Goal: Task Accomplishment & Management: Manage account settings

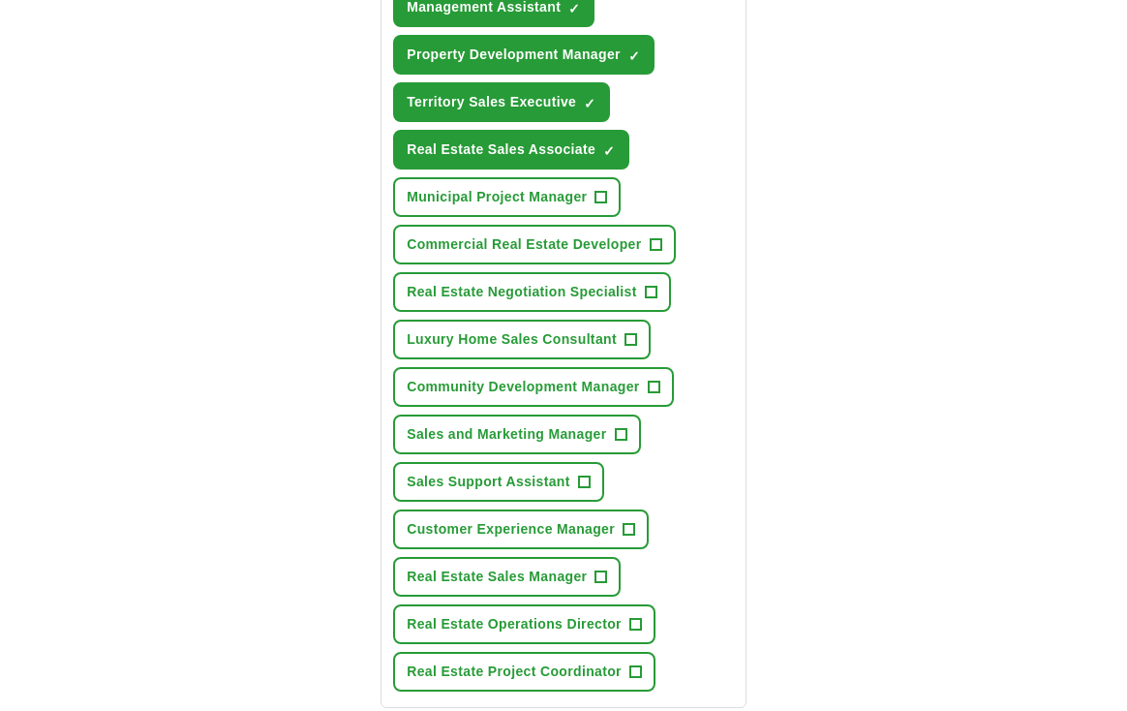
scroll to position [1049, 0]
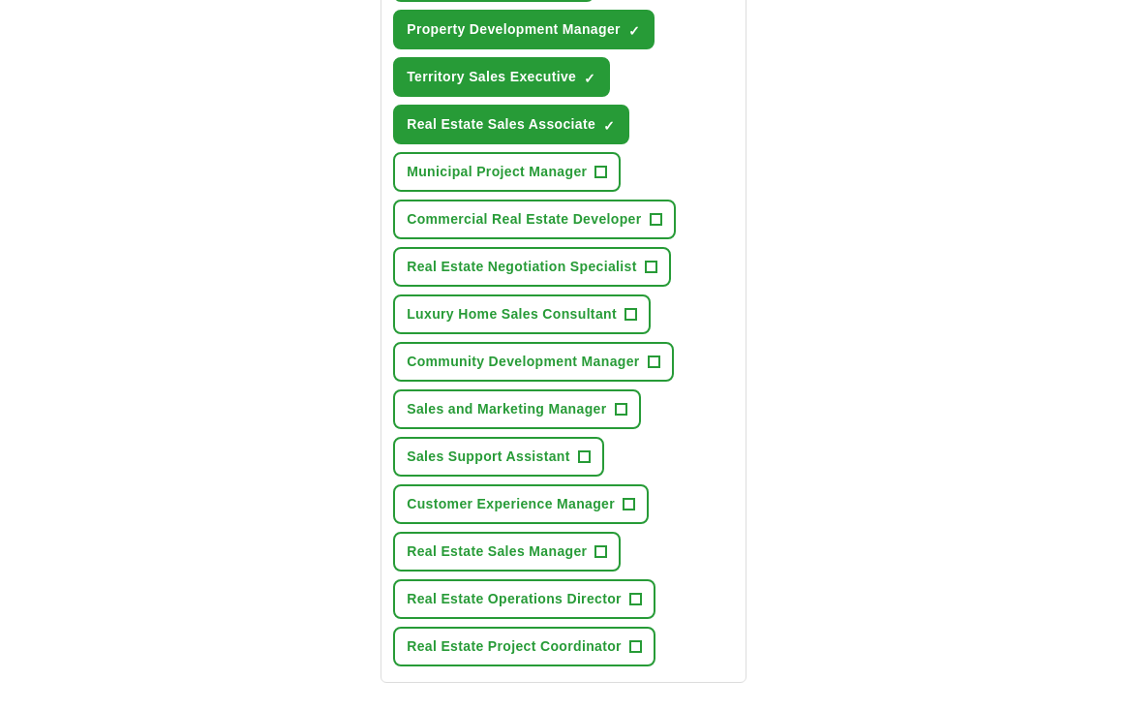
click at [656, 221] on span "+" at bounding box center [656, 219] width 12 height 15
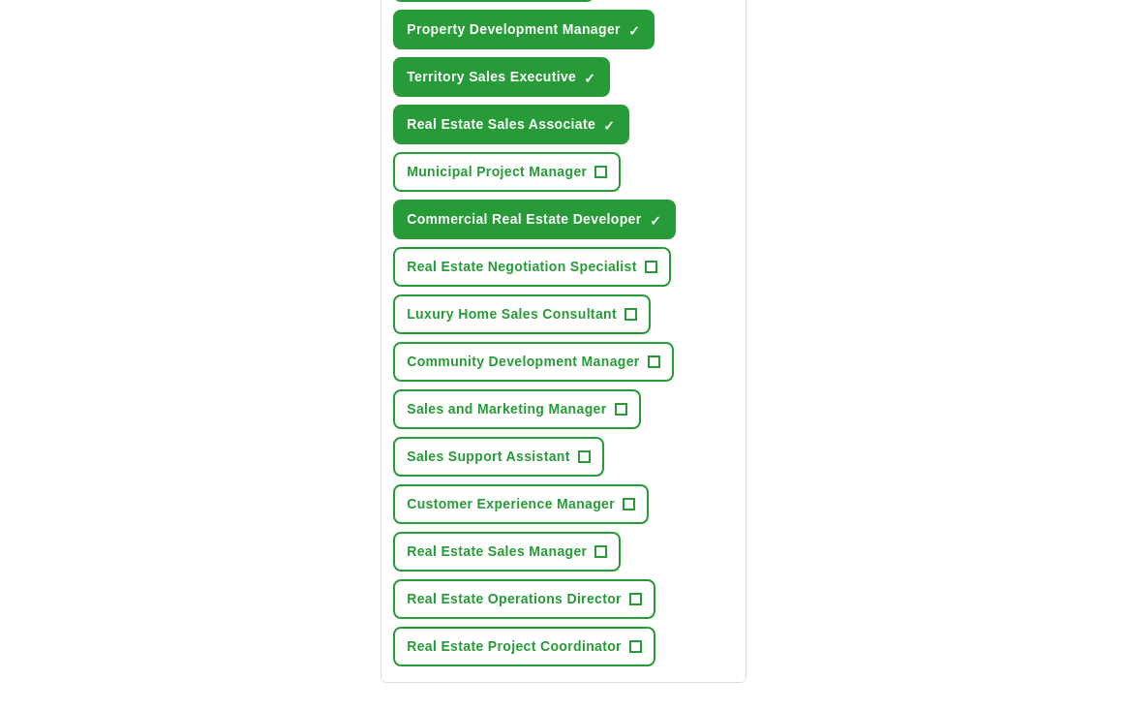
click at [634, 645] on span "+" at bounding box center [635, 646] width 12 height 15
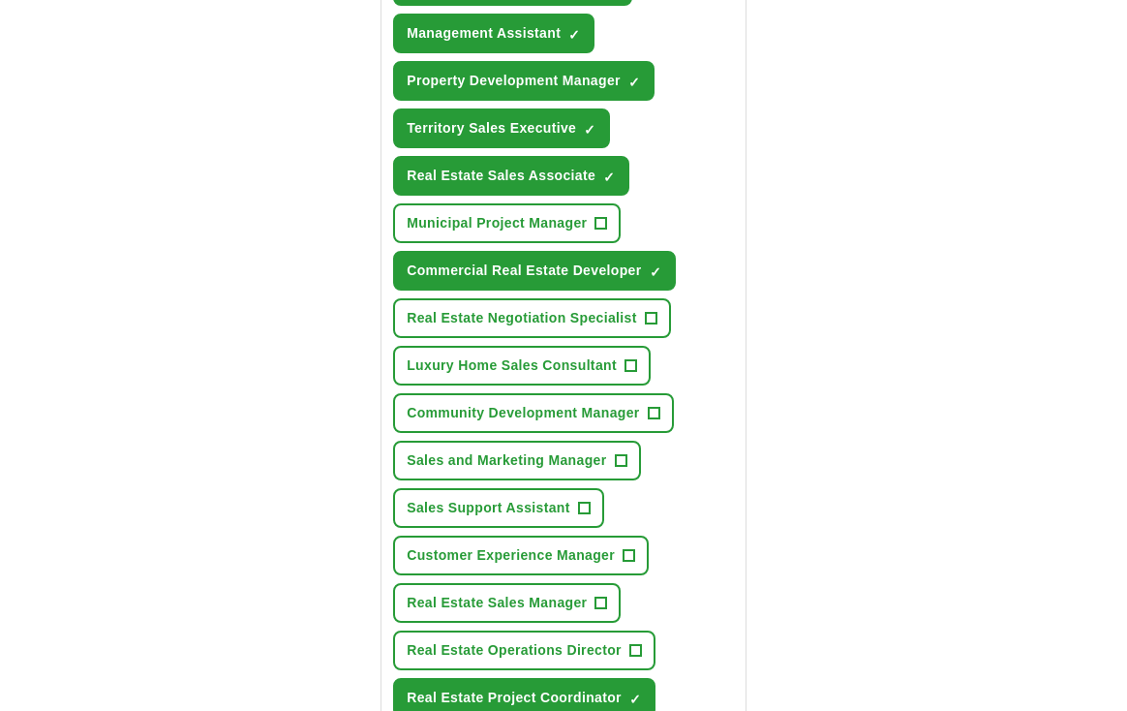
scroll to position [1005, 0]
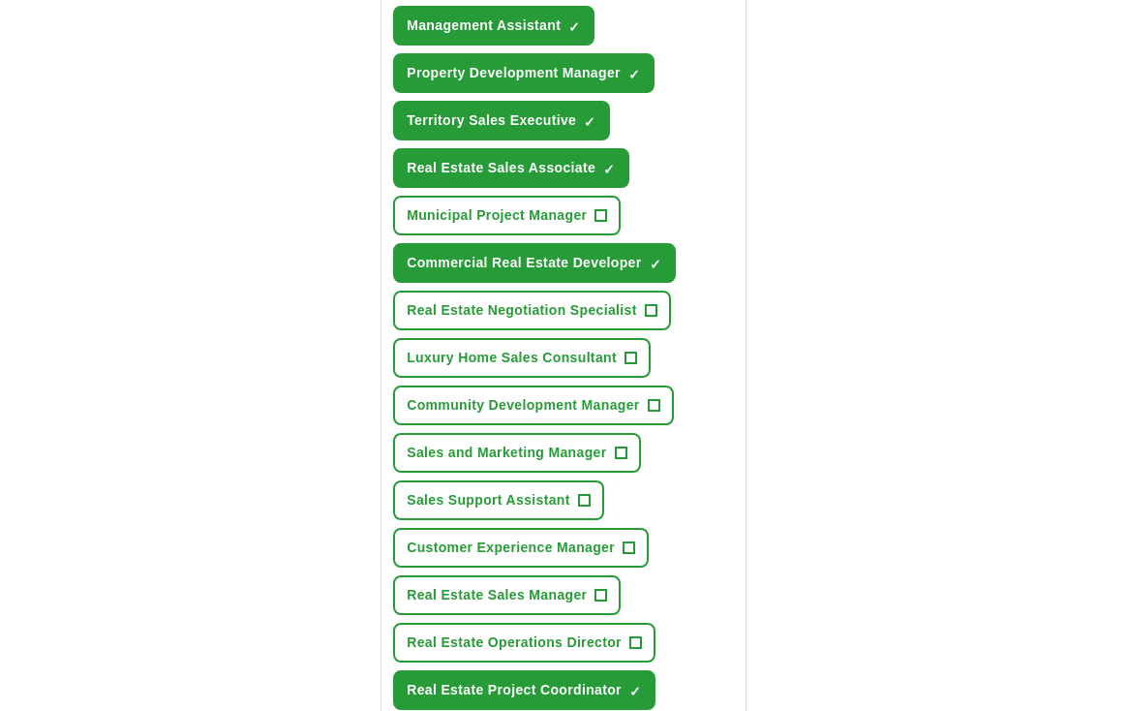
click at [651, 307] on span "+" at bounding box center [651, 310] width 12 height 15
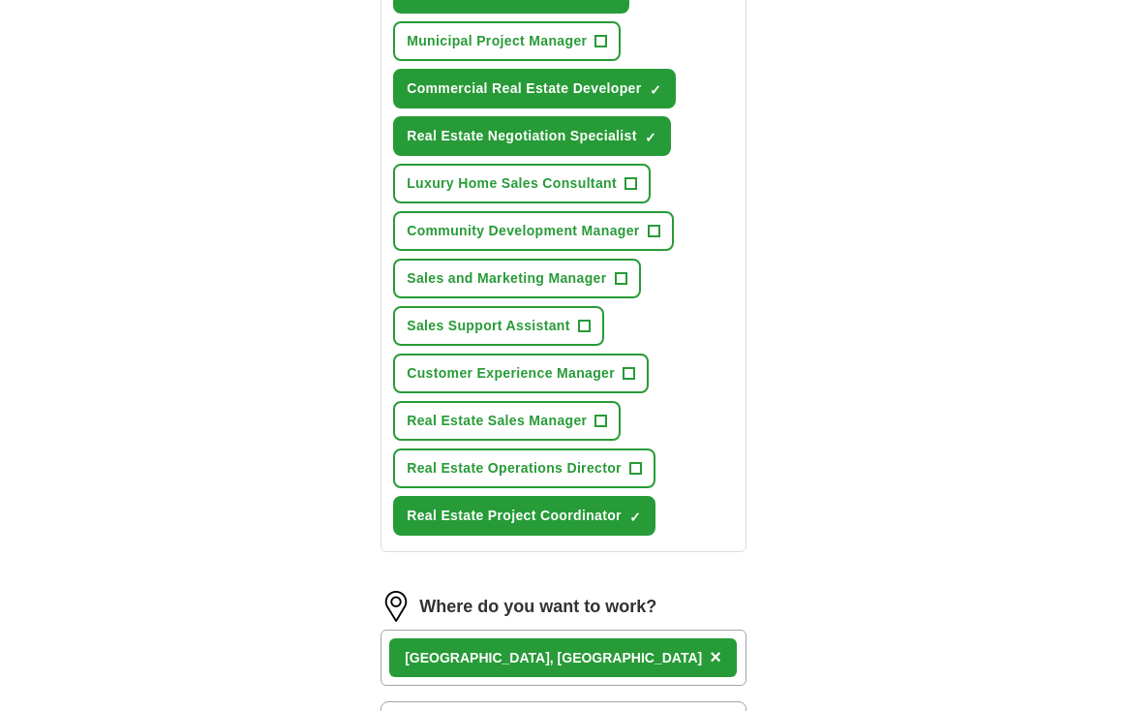
scroll to position [1195, 0]
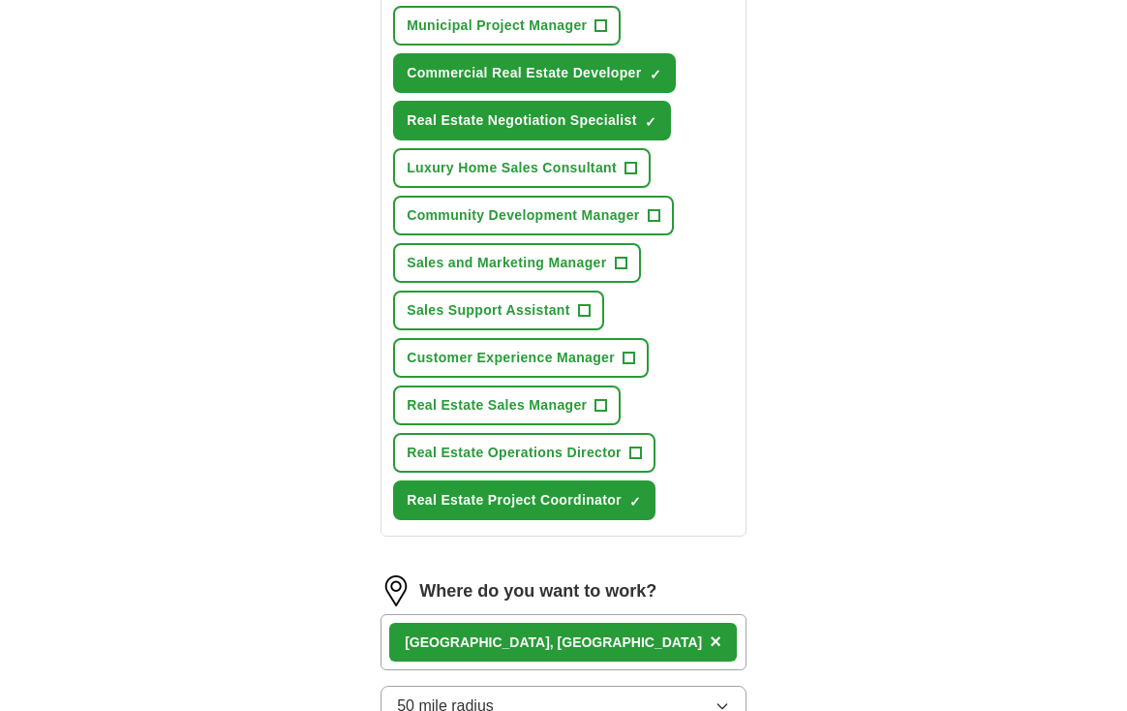
click at [624, 262] on span "+" at bounding box center [621, 263] width 12 height 15
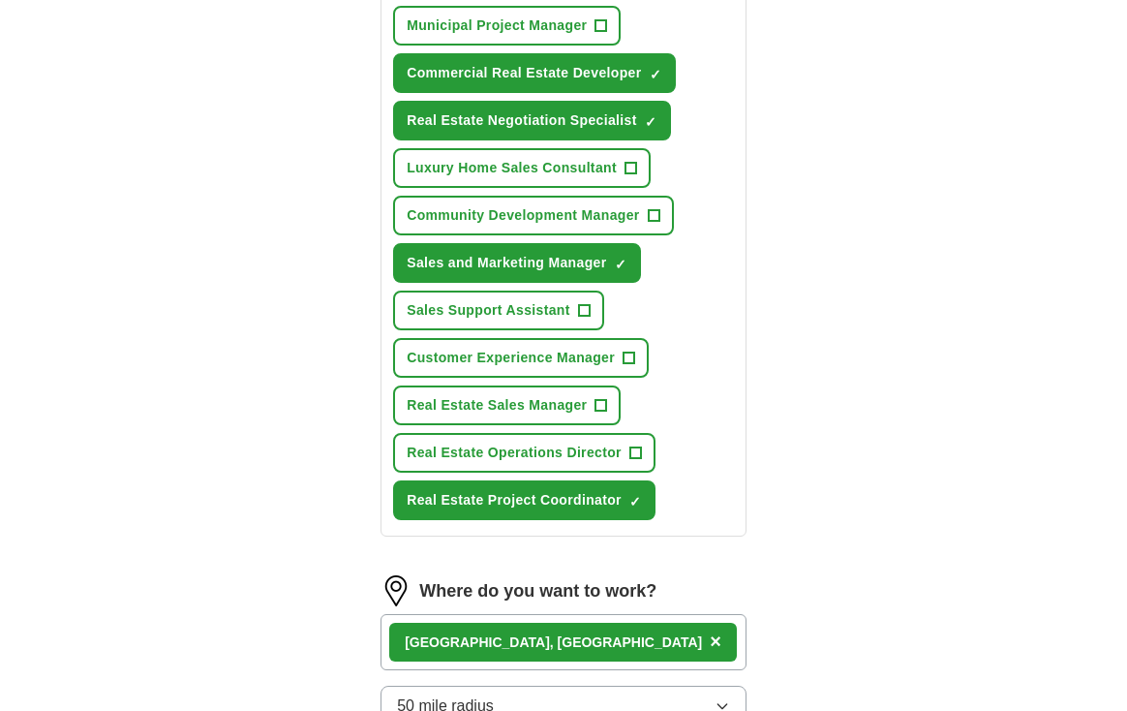
click at [0, 0] on span "×" at bounding box center [0, 0] width 0 height 0
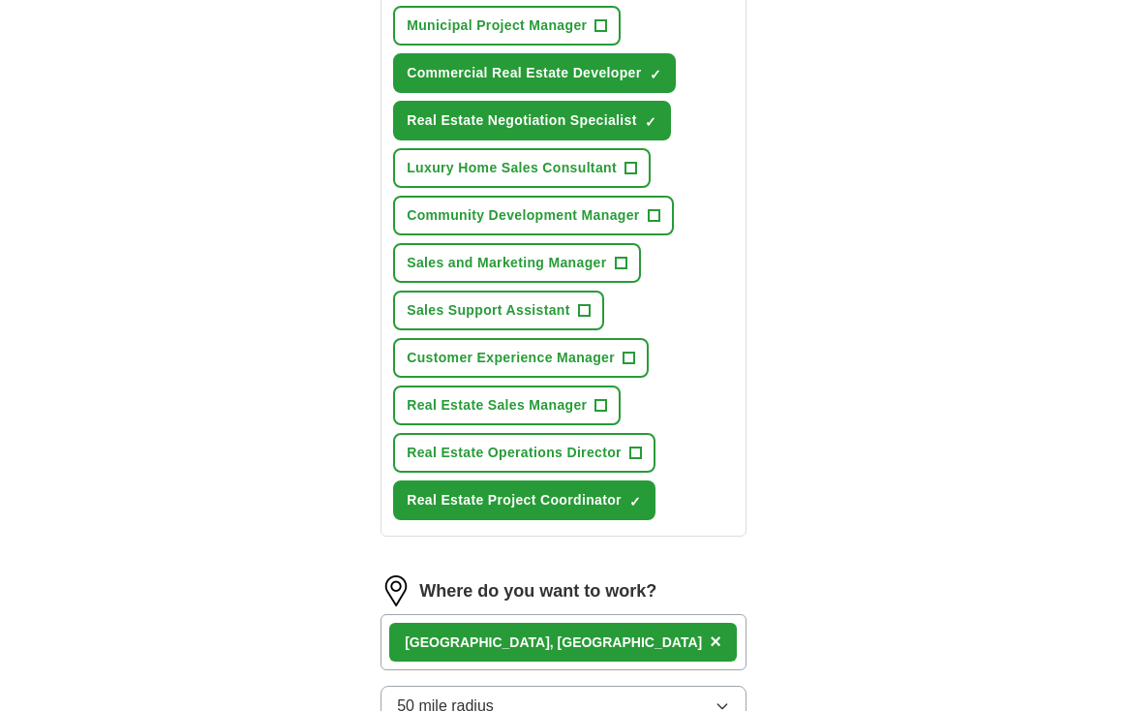
click at [603, 404] on span "+" at bounding box center [601, 405] width 12 height 15
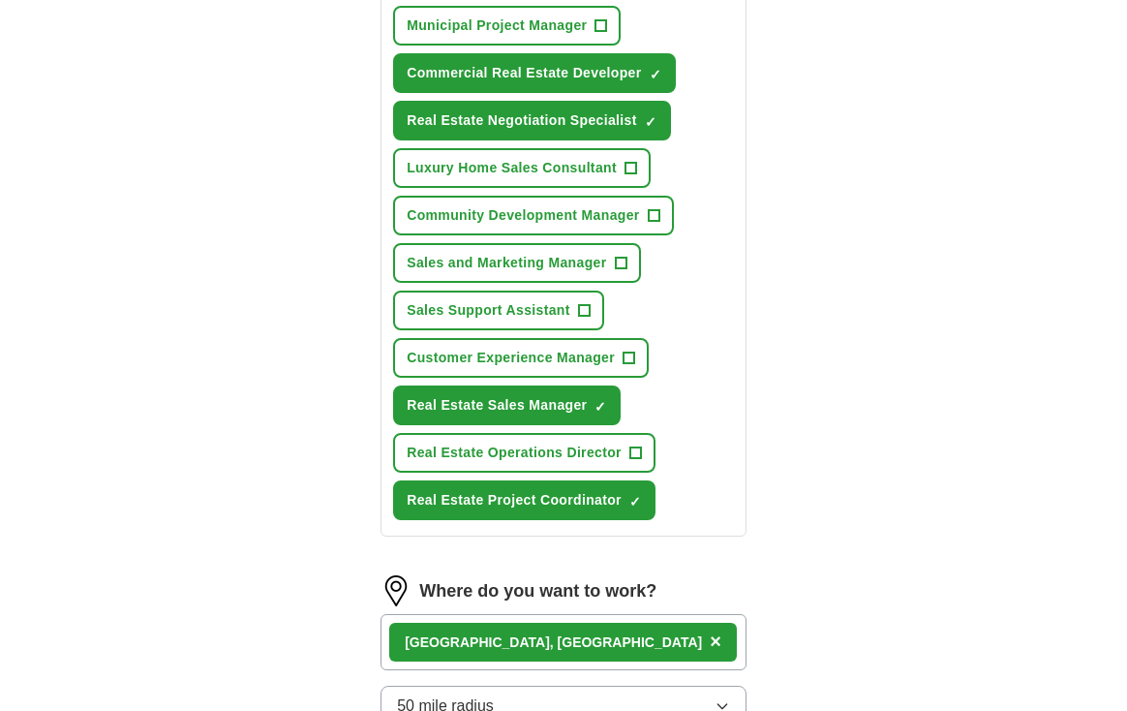
click at [629, 364] on span "+" at bounding box center [630, 358] width 12 height 15
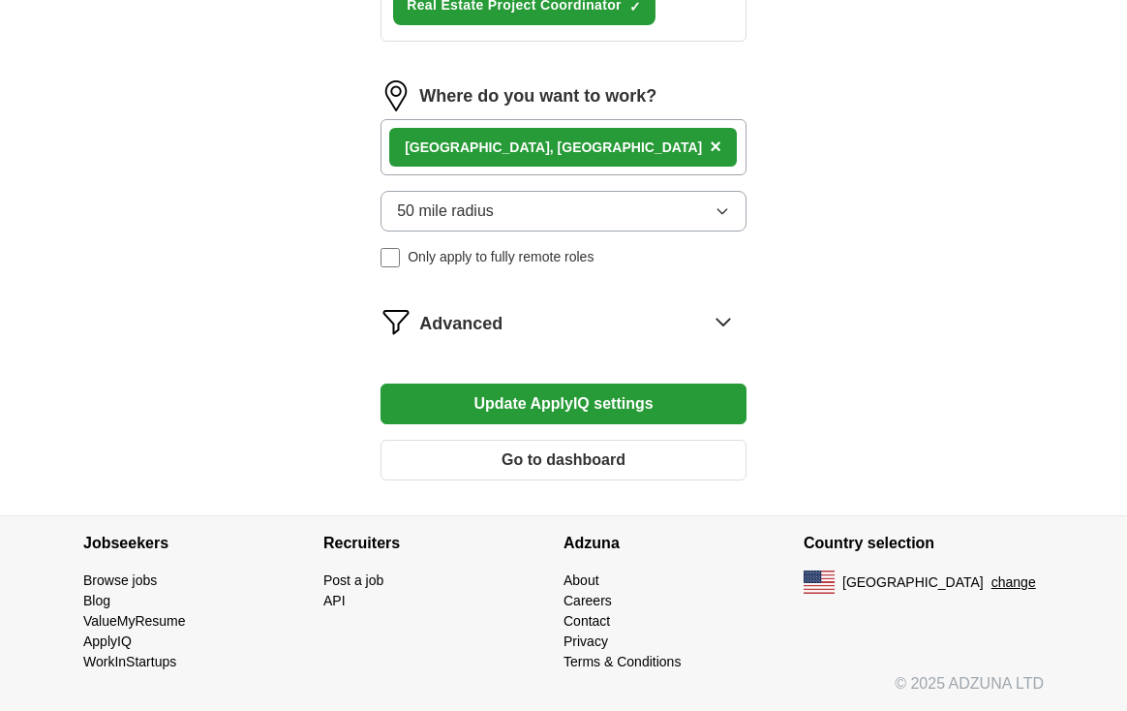
scroll to position [1690, 0]
click at [613, 408] on button "Update ApplyIQ settings" at bounding box center [564, 403] width 366 height 41
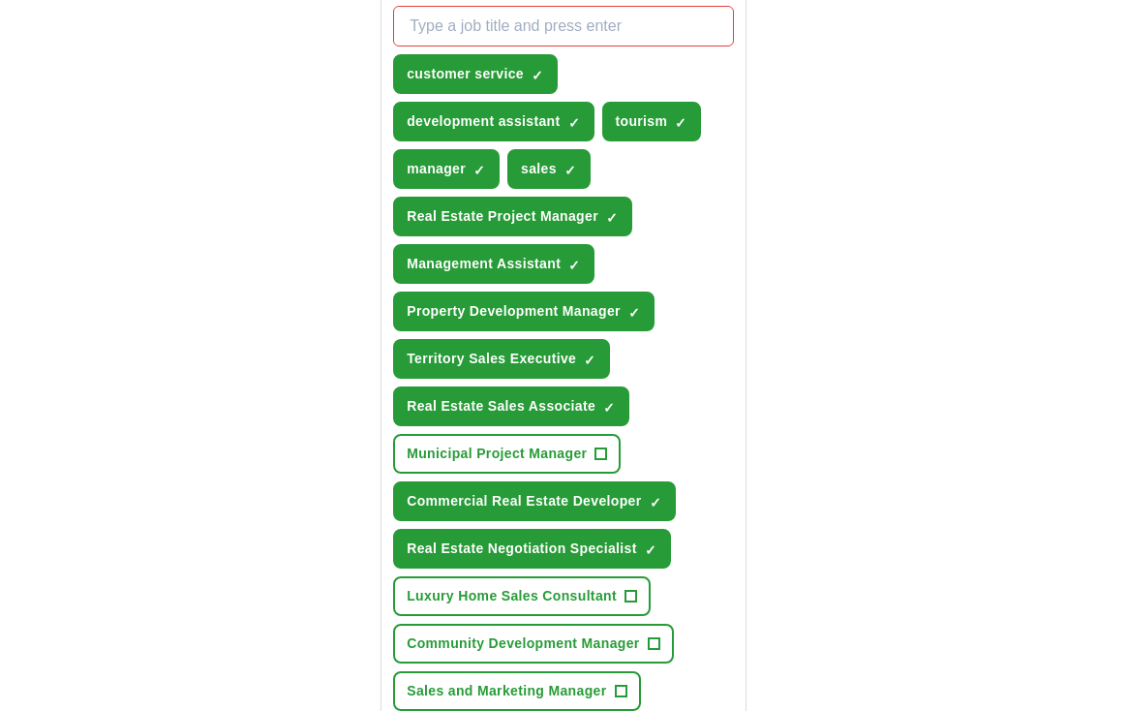
scroll to position [768, 0]
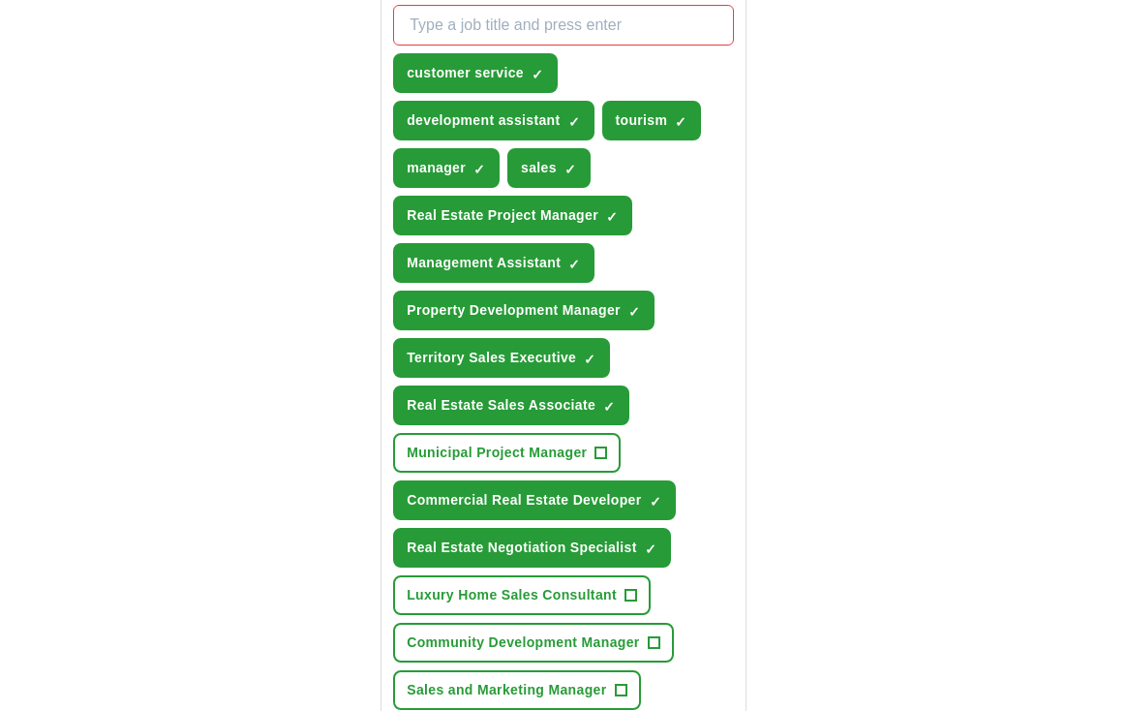
click at [0, 0] on span "×" at bounding box center [0, 0] width 0 height 0
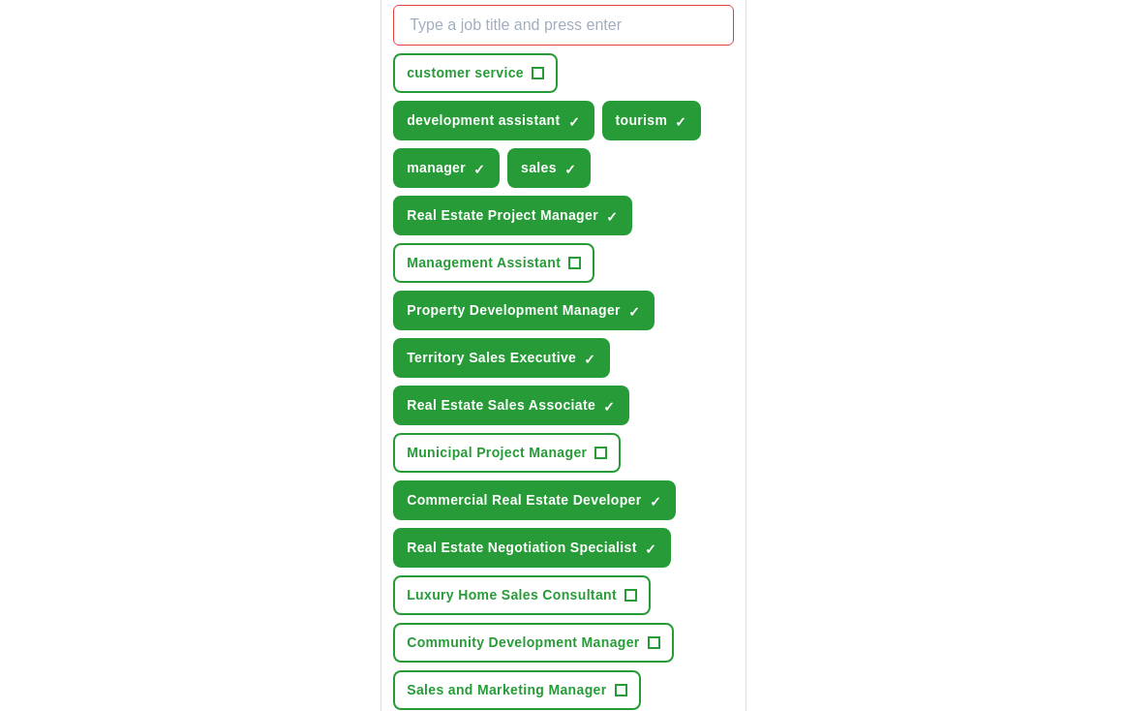
click at [0, 0] on span "×" at bounding box center [0, 0] width 0 height 0
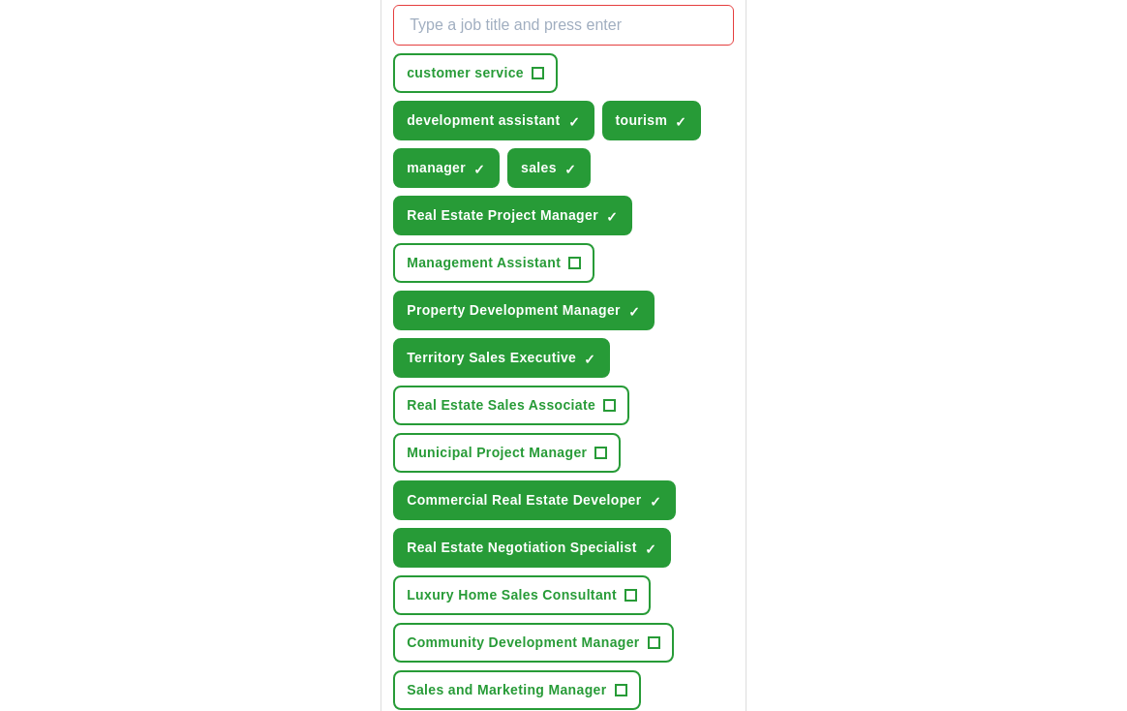
click at [0, 0] on span "×" at bounding box center [0, 0] width 0 height 0
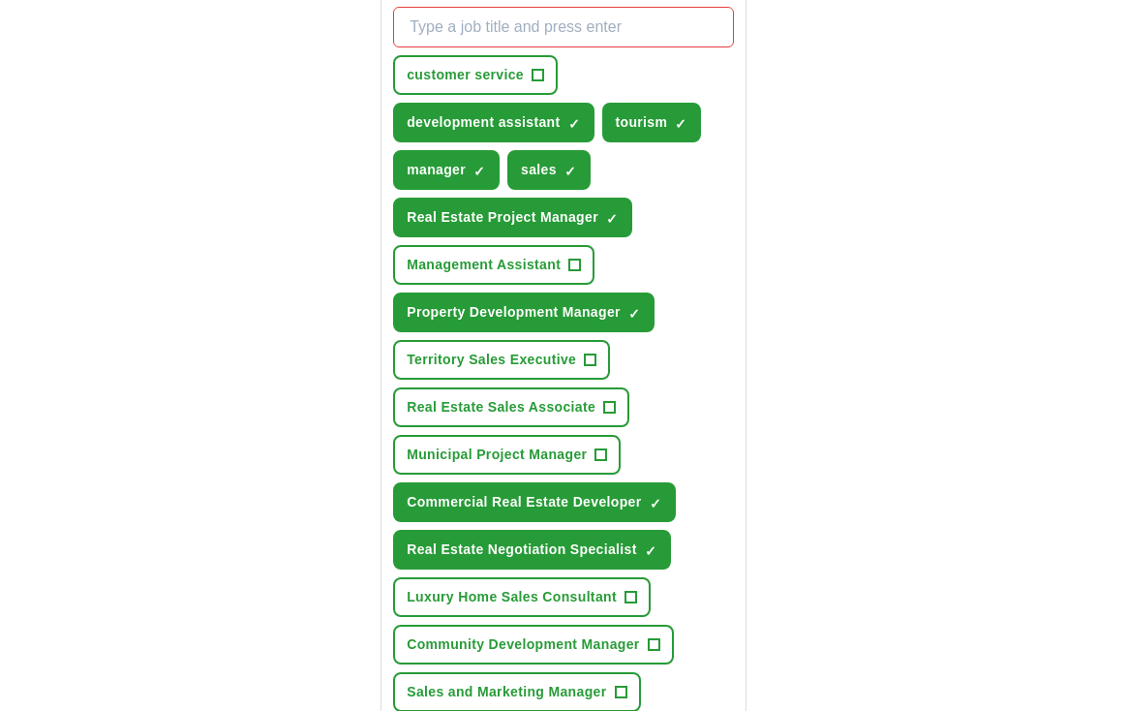
scroll to position [760, 0]
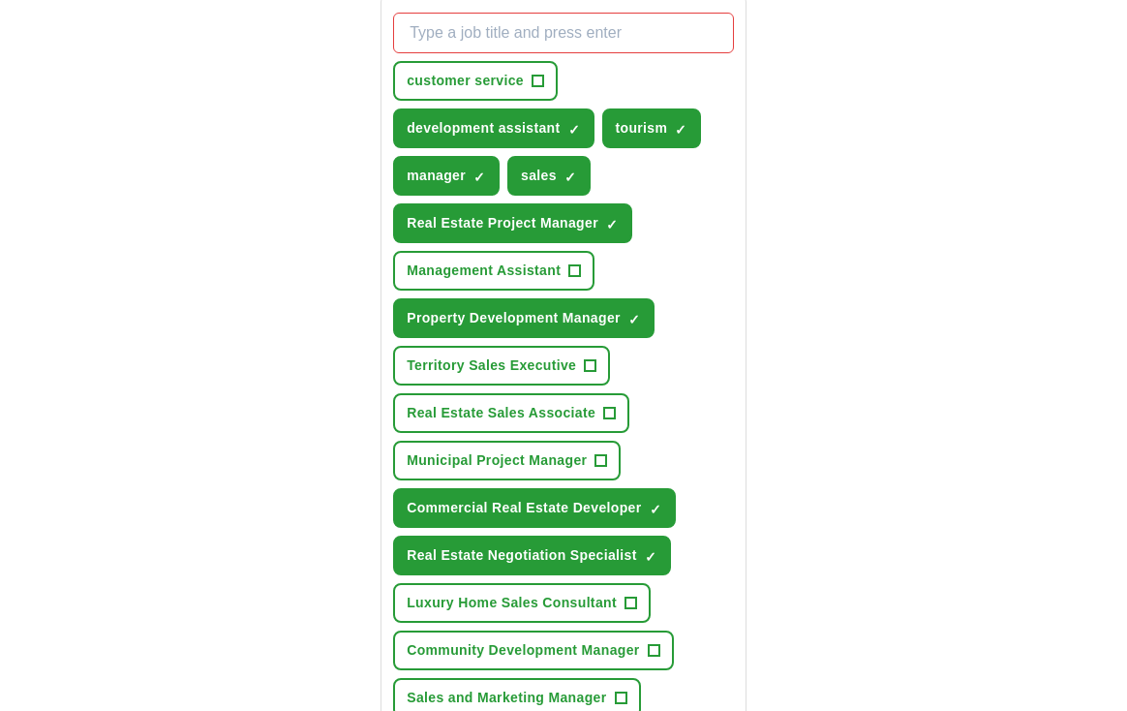
click at [0, 0] on span "×" at bounding box center [0, 0] width 0 height 0
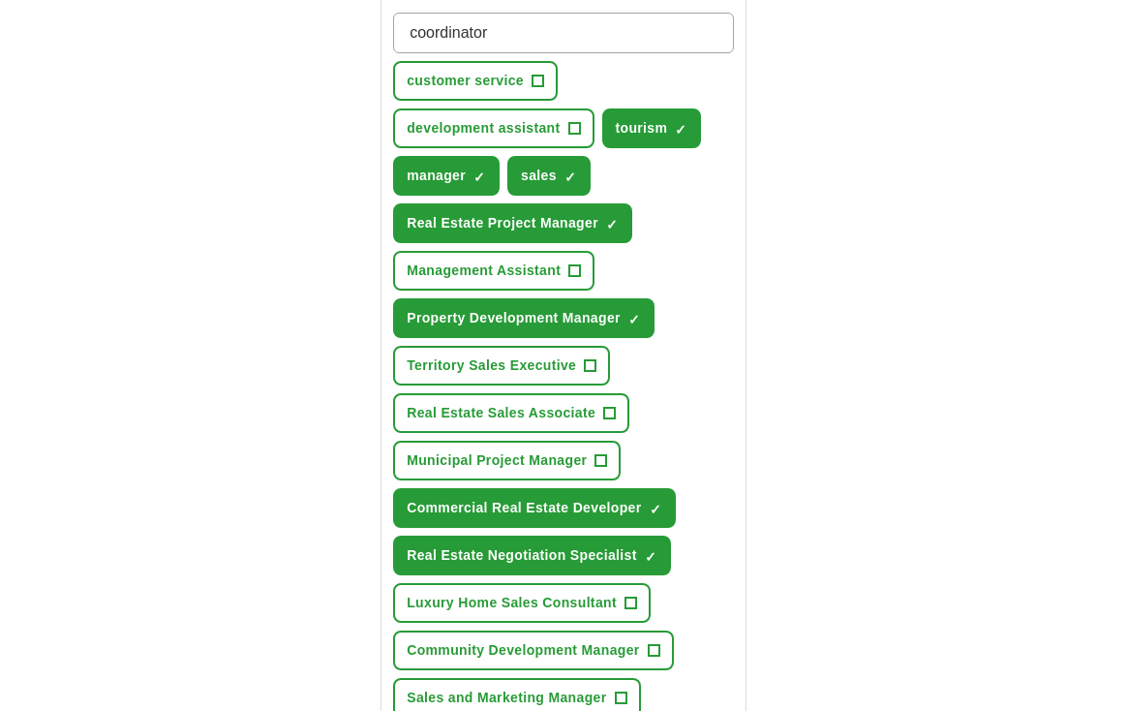
type input "coordinator"
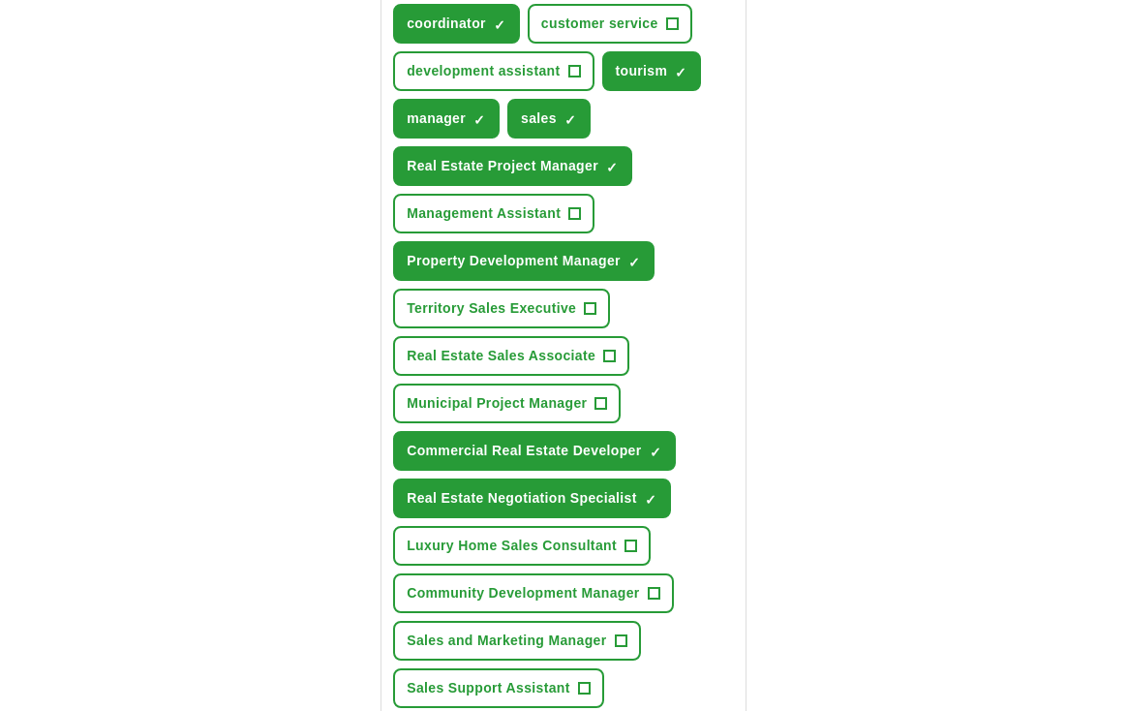
scroll to position [822, 0]
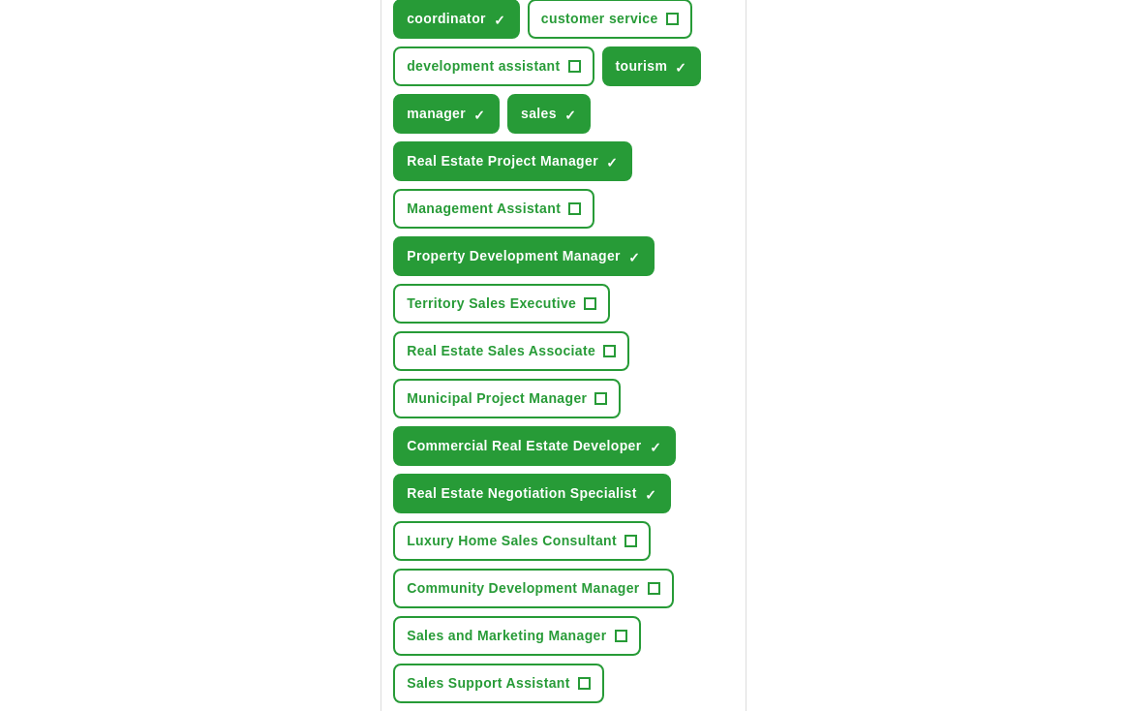
click at [0, 0] on span "×" at bounding box center [0, 0] width 0 height 0
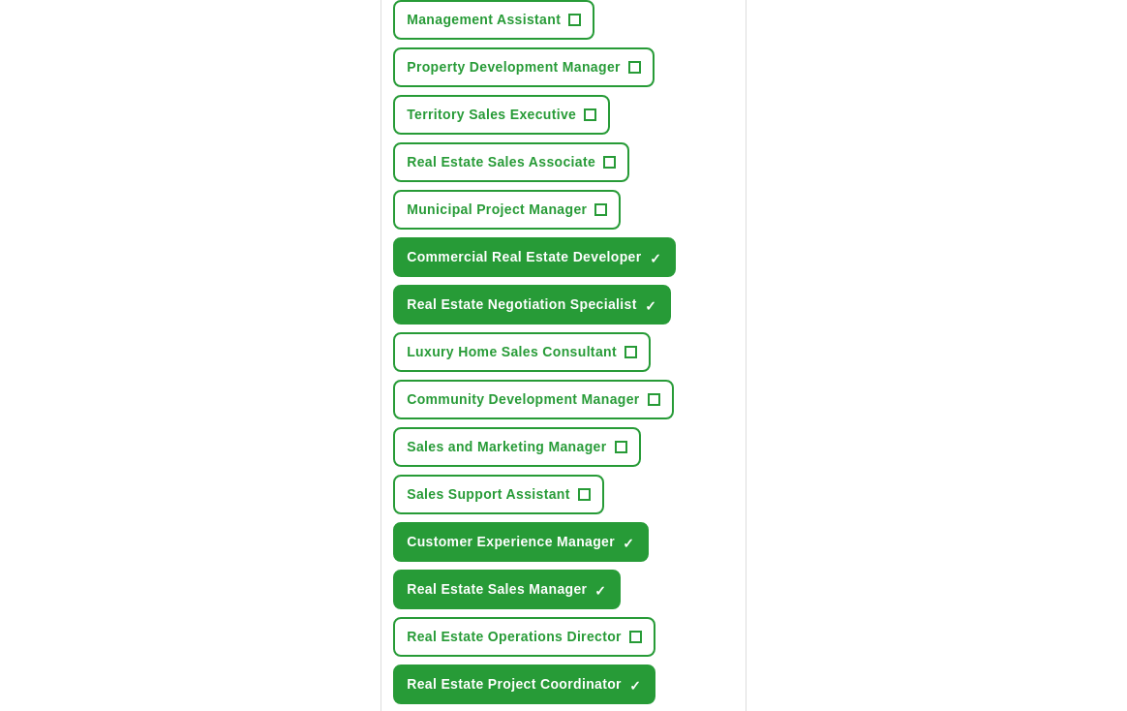
scroll to position [1021, 0]
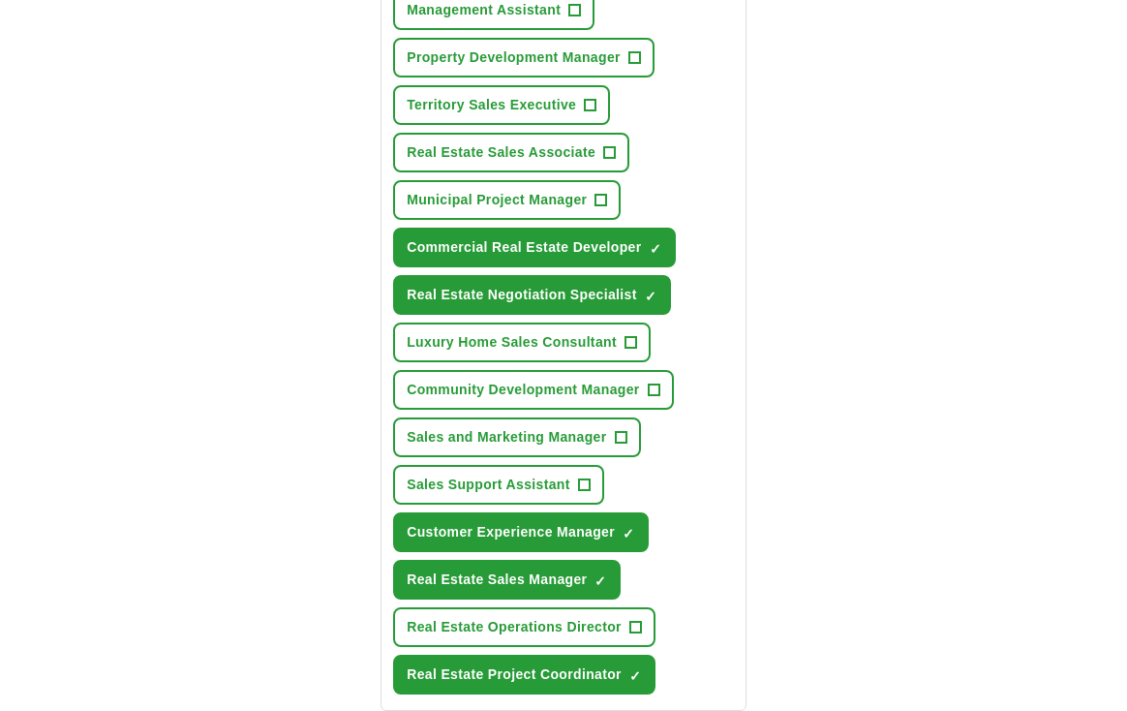
click at [0, 0] on span "×" at bounding box center [0, 0] width 0 height 0
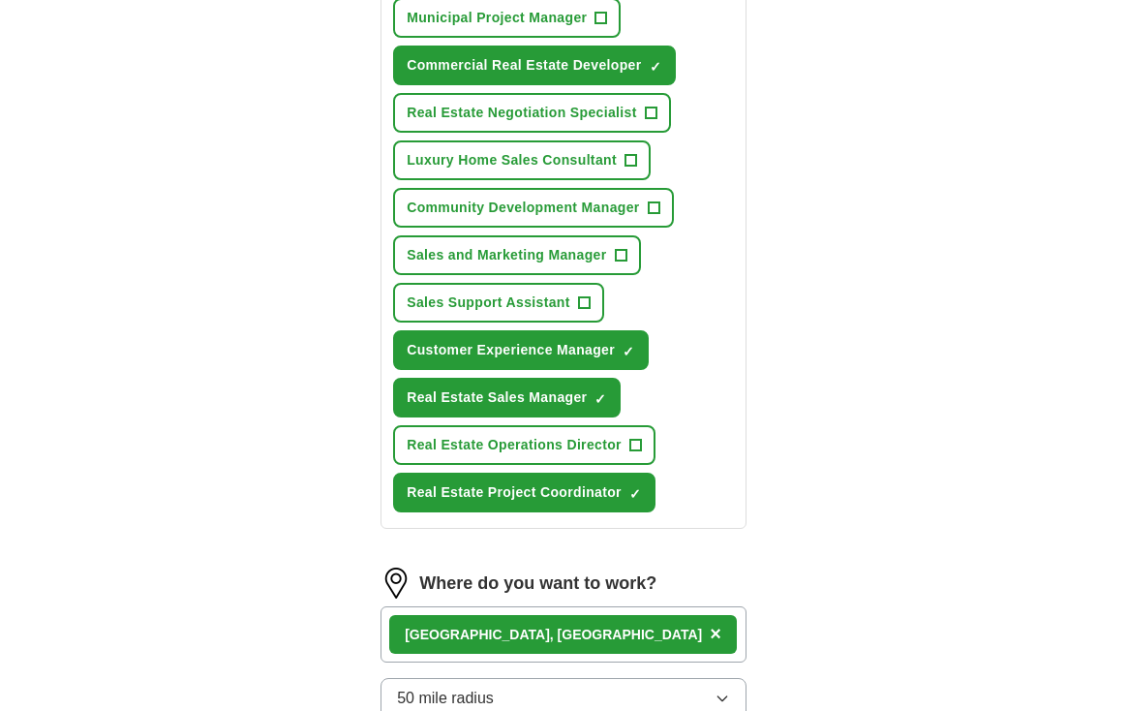
scroll to position [1204, 0]
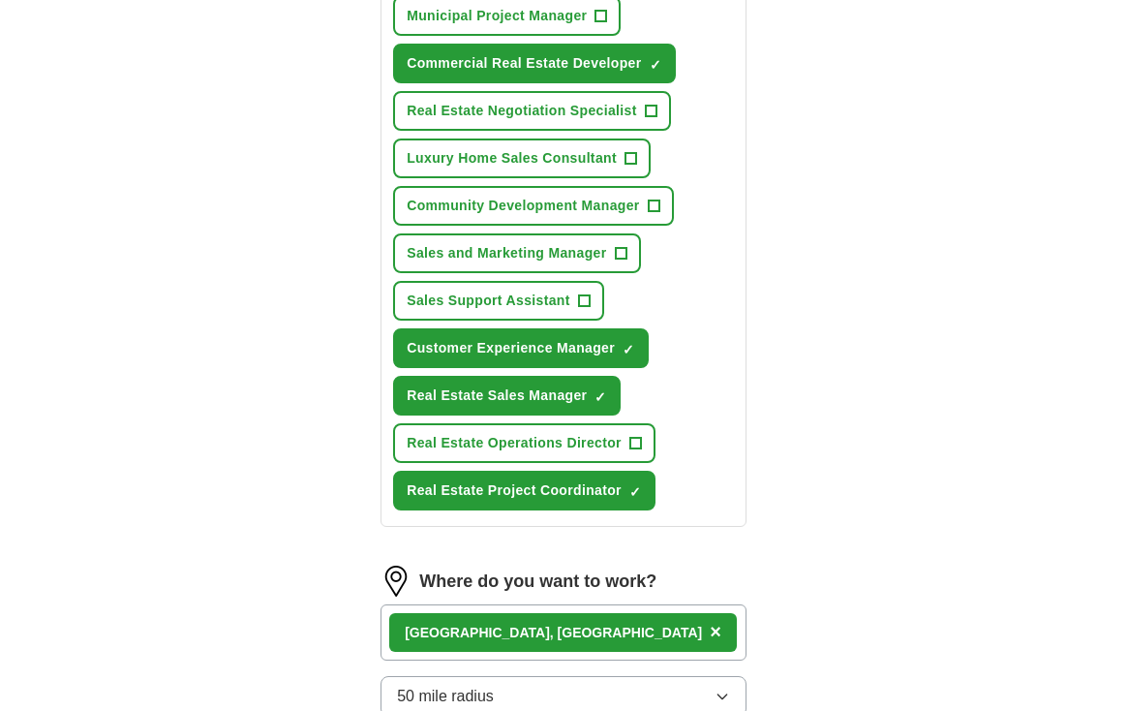
drag, startPoint x: 578, startPoint y: 489, endPoint x: 584, endPoint y: 399, distance: 90.2
click at [584, 399] on div "coordinator ✓ × customer service + development assistant + tourism ✓ × manager …" at bounding box center [563, 39] width 349 height 958
click at [0, 0] on span "×" at bounding box center [0, 0] width 0 height 0
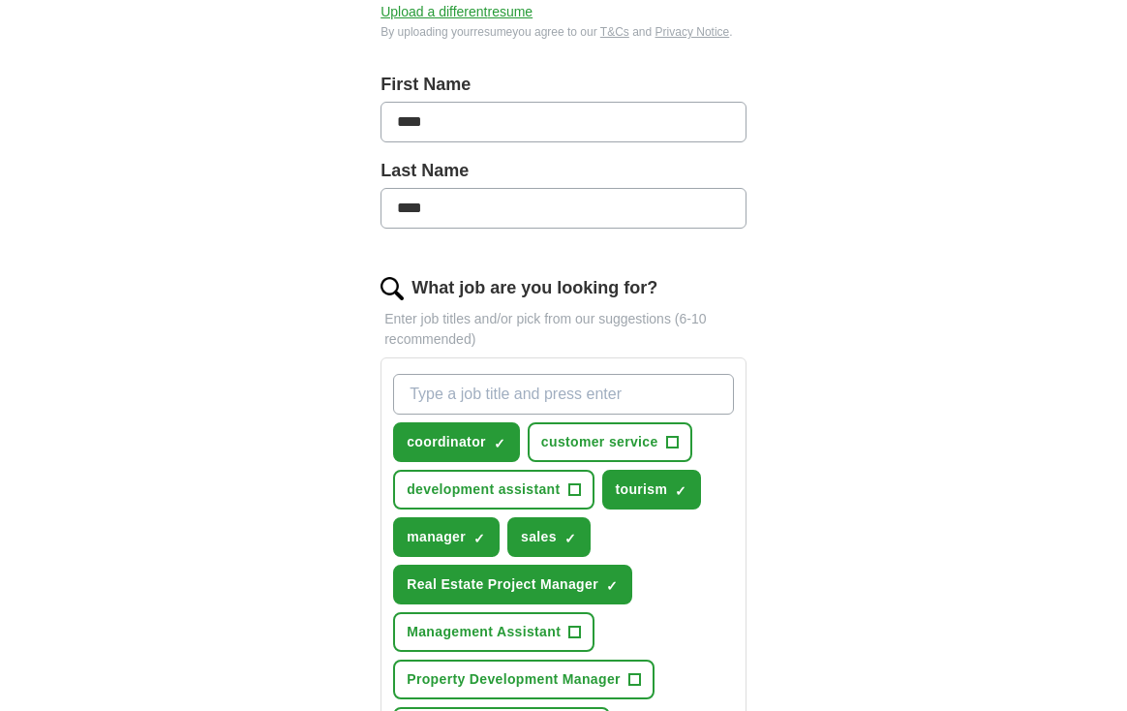
scroll to position [406, 0]
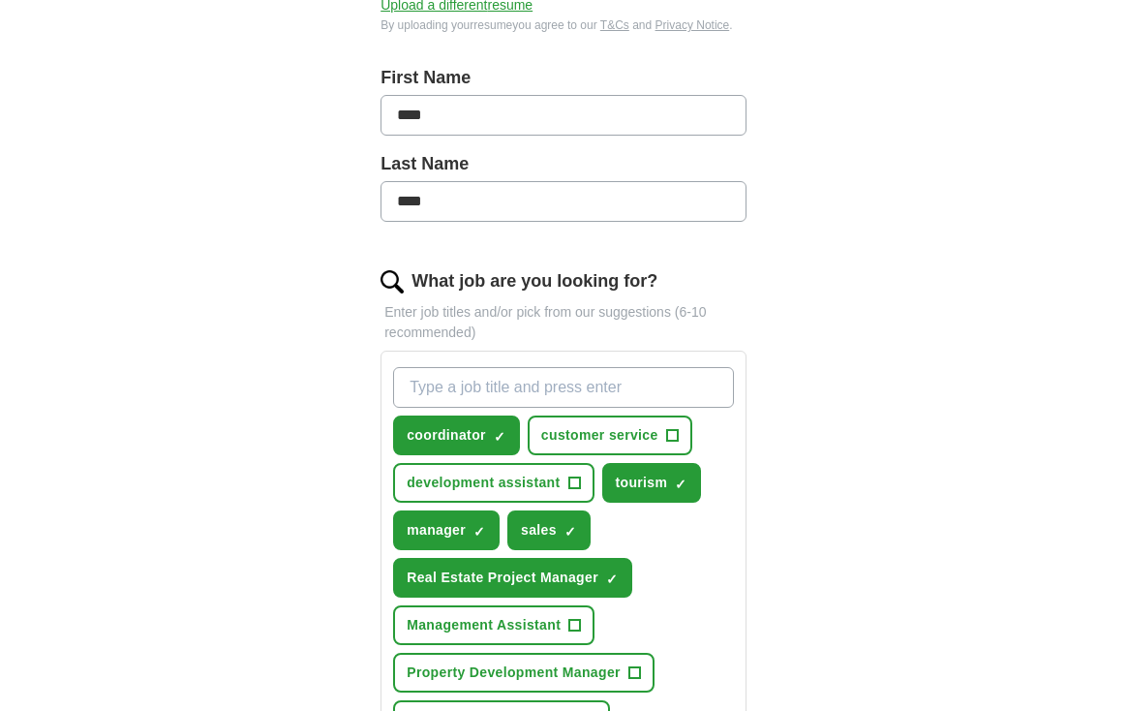
click at [568, 398] on input "What job are you looking for?" at bounding box center [563, 387] width 341 height 41
type input "real estate associate"
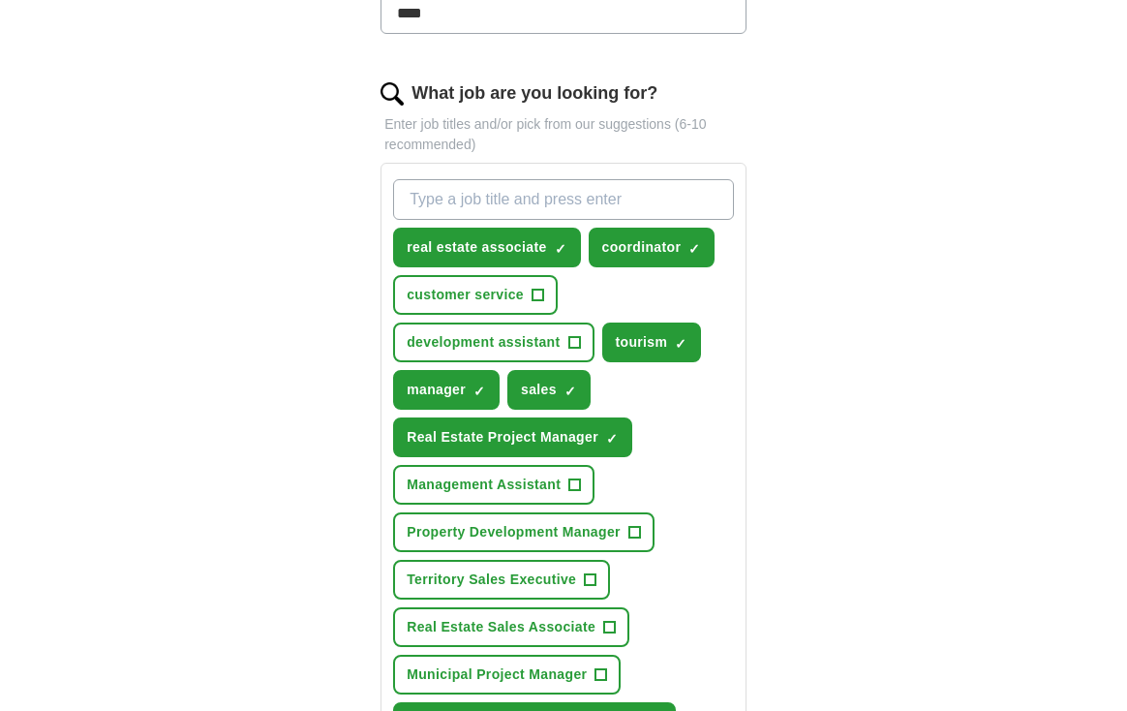
scroll to position [601, 0]
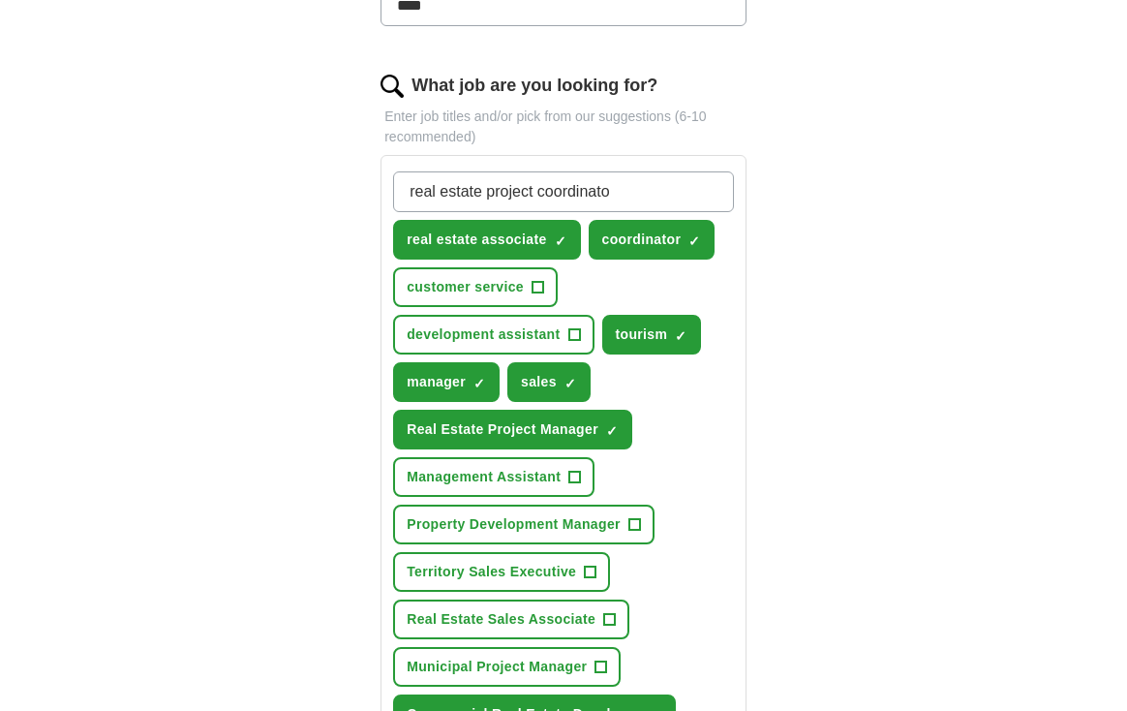
type input "real estate project coordinator"
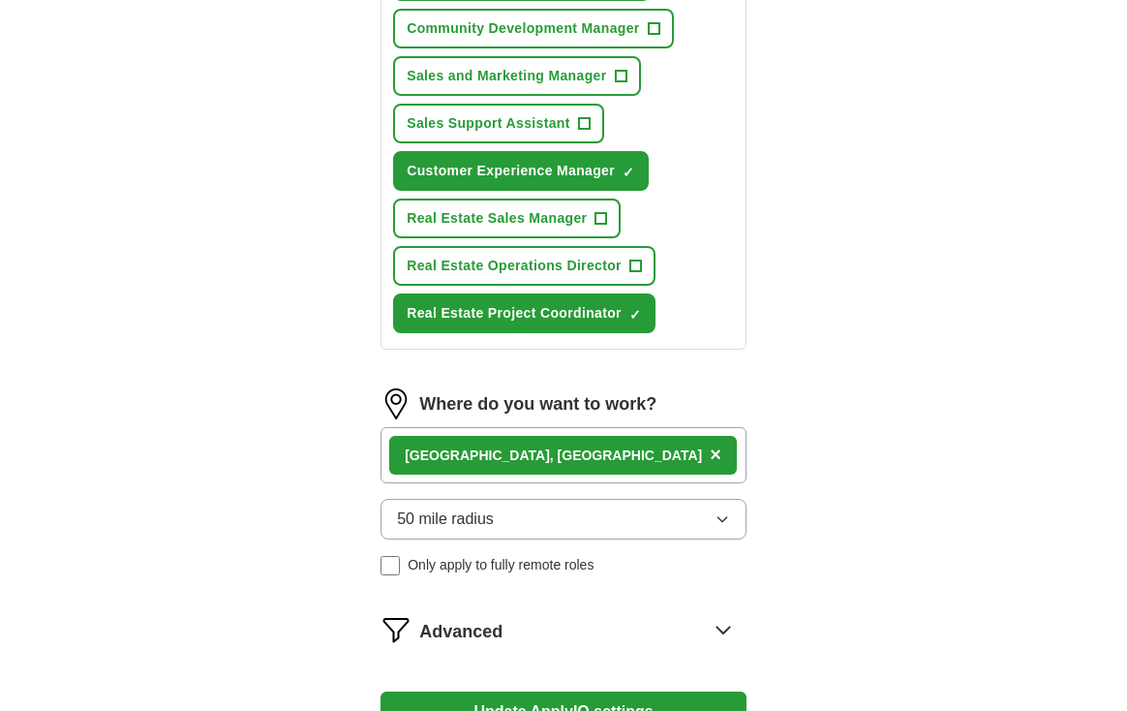
scroll to position [1482, 0]
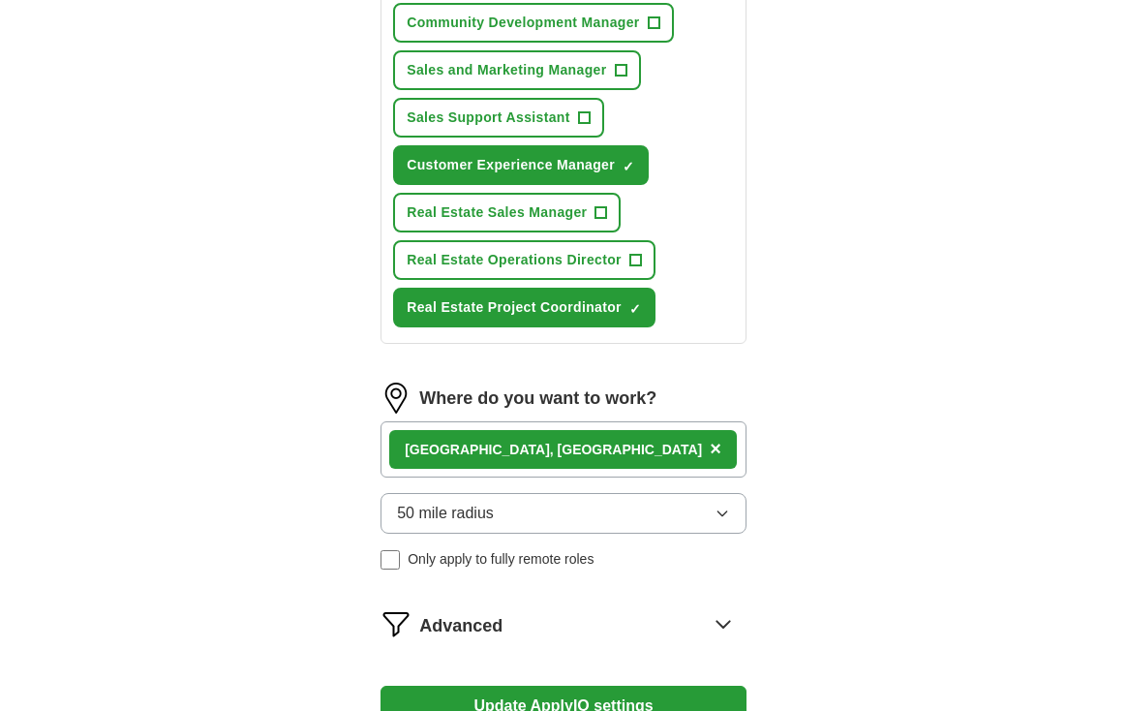
click at [0, 0] on span "×" at bounding box center [0, 0] width 0 height 0
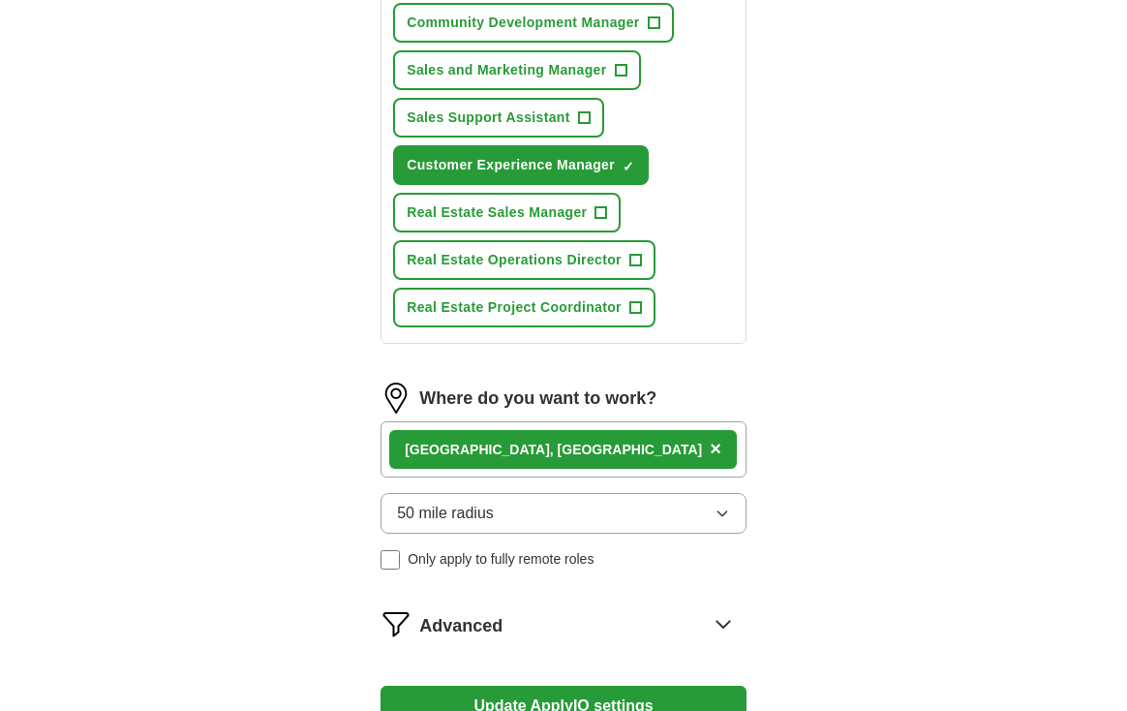
click at [596, 306] on span "Real Estate Project Coordinator" at bounding box center [514, 307] width 215 height 20
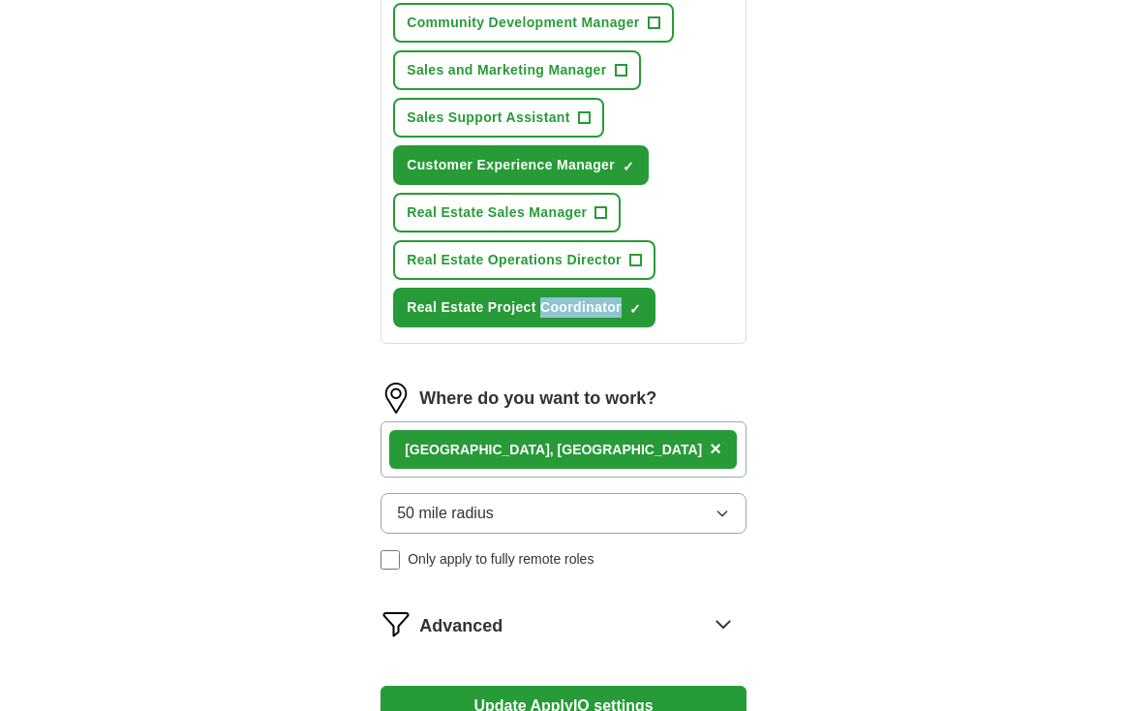
click at [0, 0] on span "×" at bounding box center [0, 0] width 0 height 0
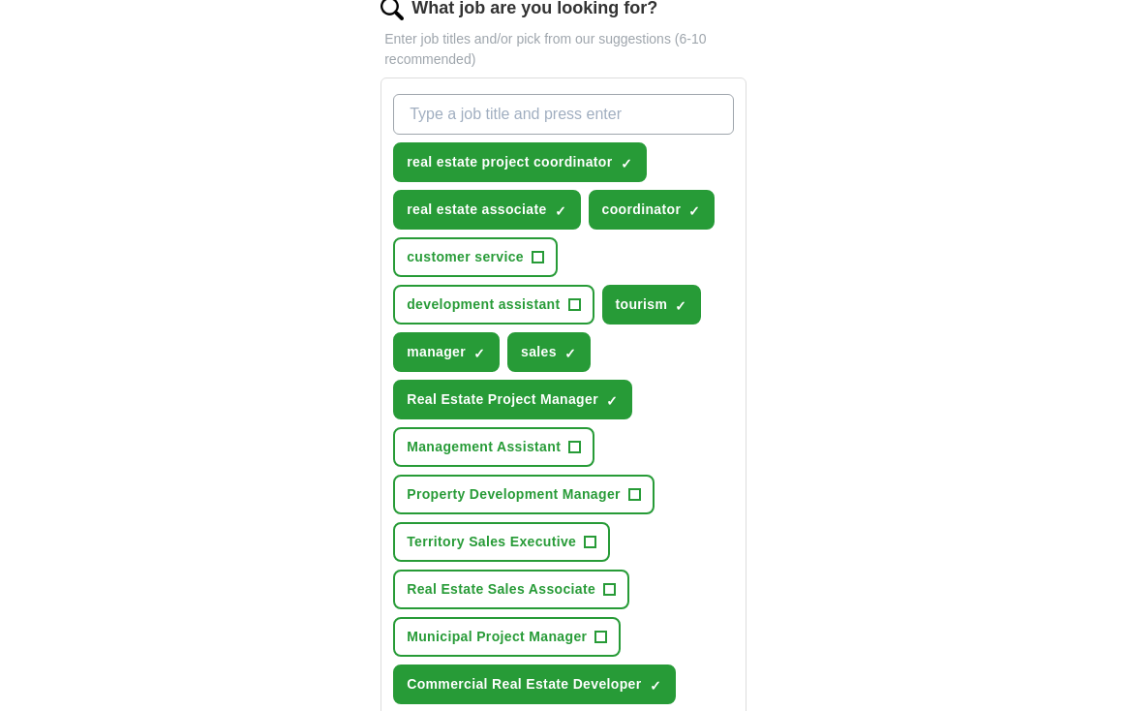
scroll to position [678, 0]
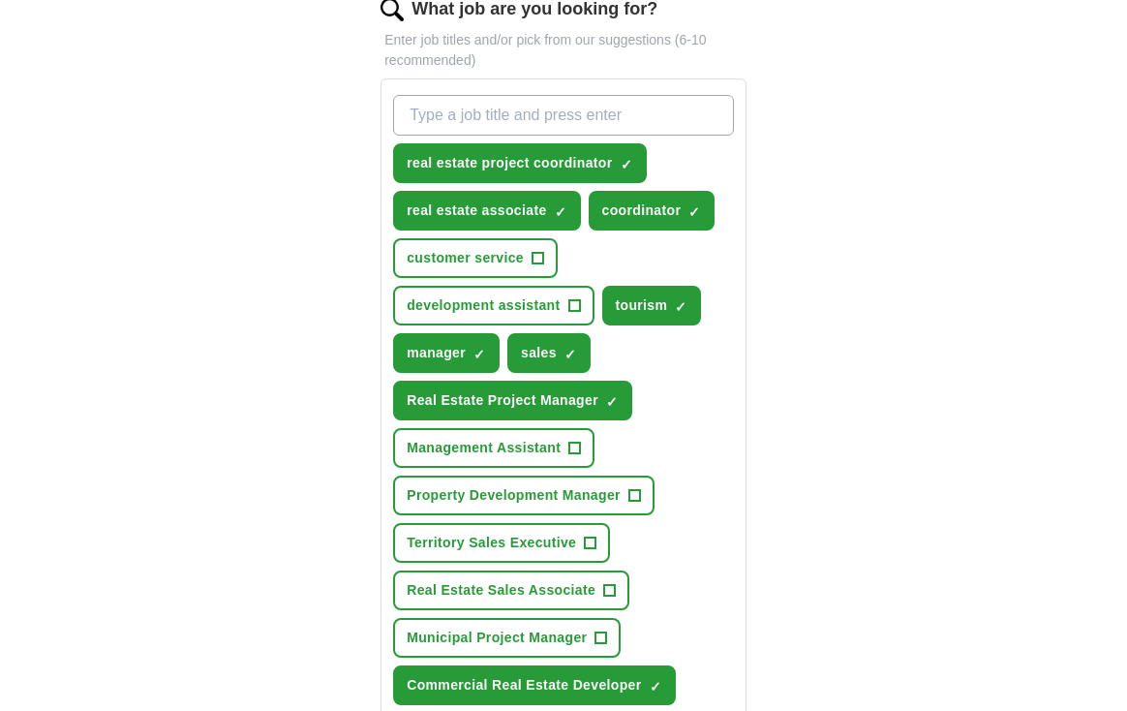
click at [656, 119] on input "What job are you looking for?" at bounding box center [563, 115] width 341 height 41
type input "customer experience manager"
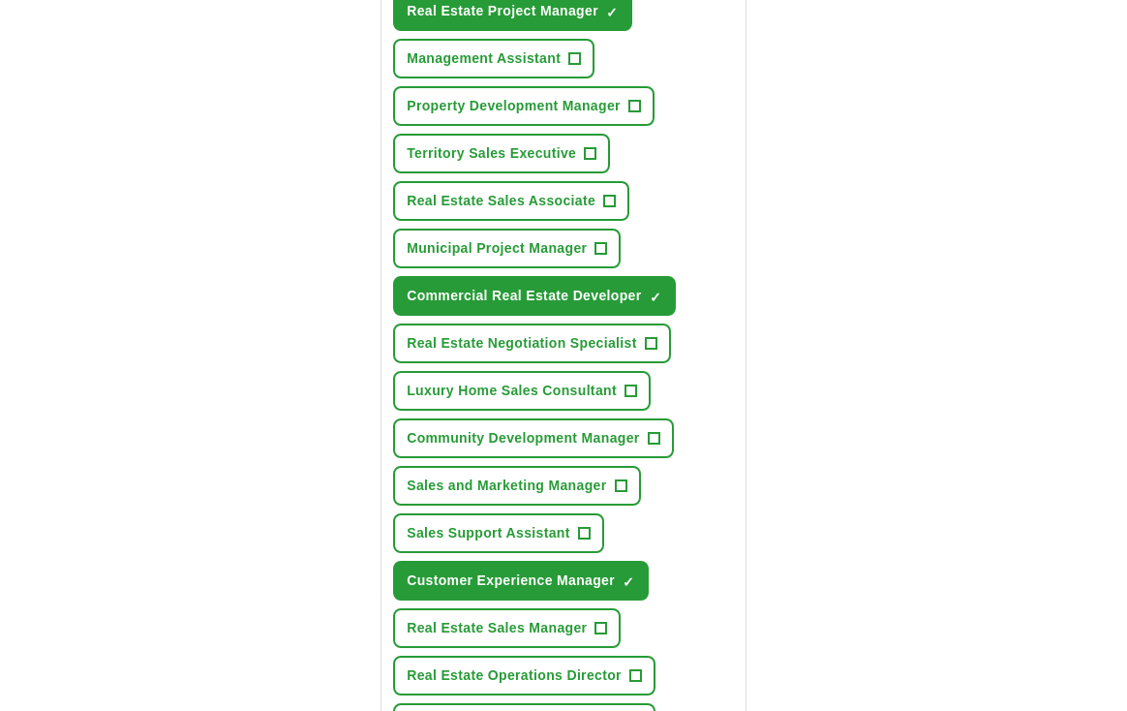
scroll to position [1126, 0]
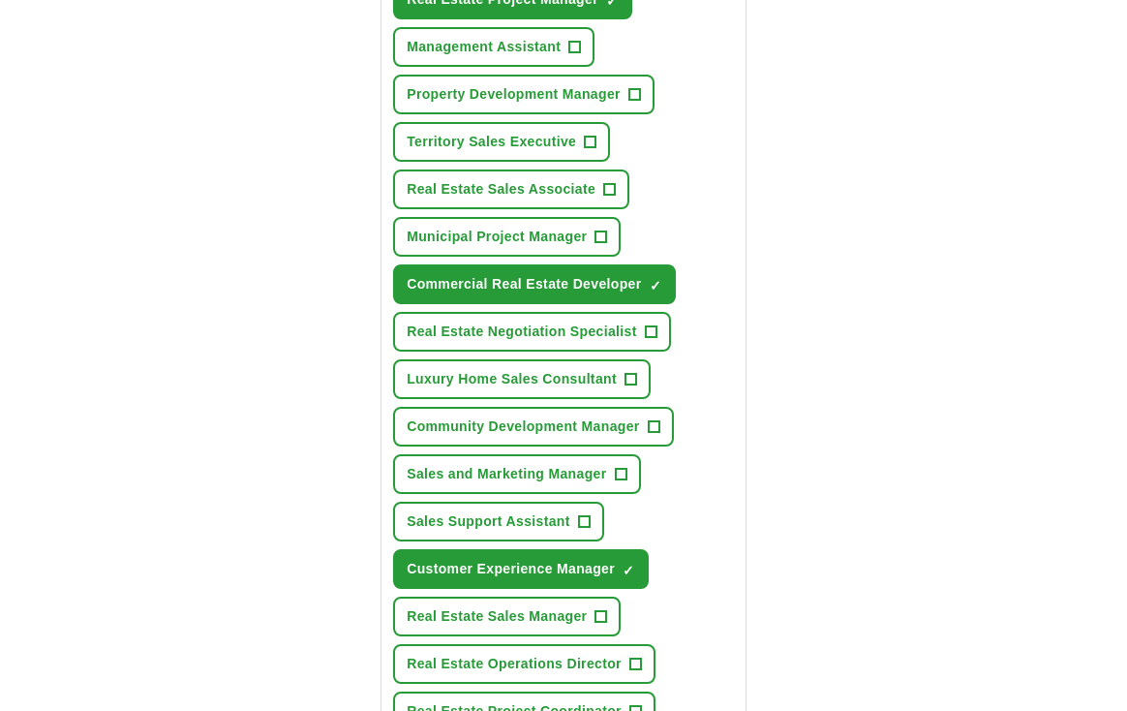
click at [0, 0] on span "×" at bounding box center [0, 0] width 0 height 0
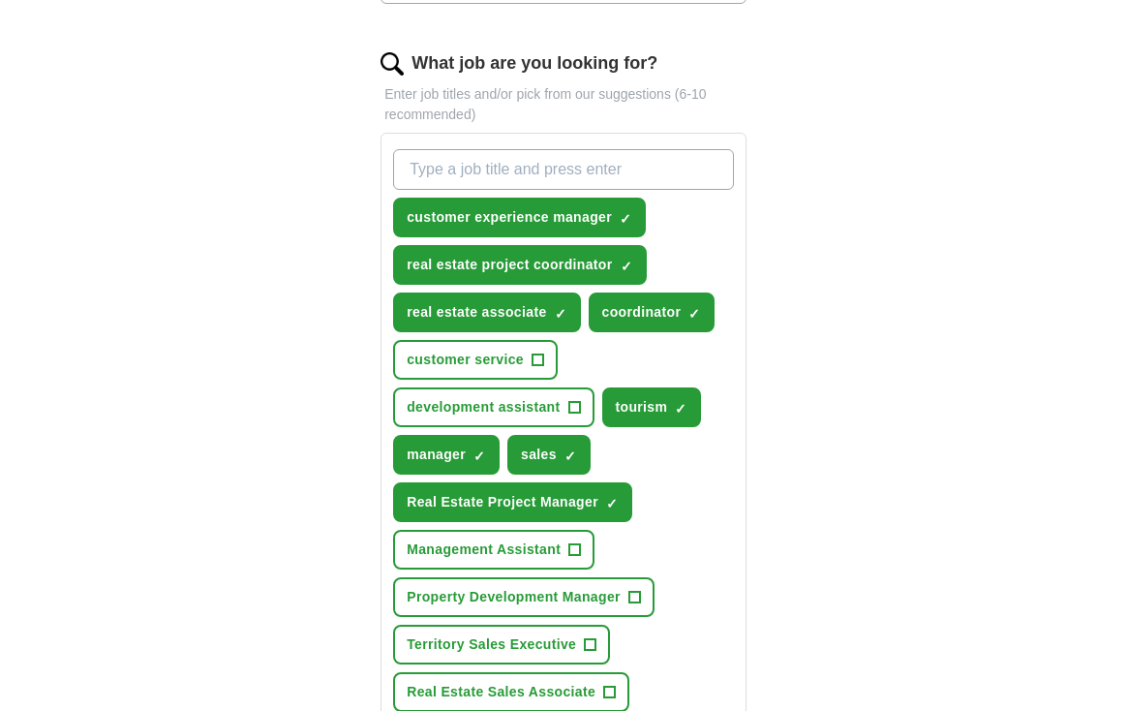
scroll to position [605, 0]
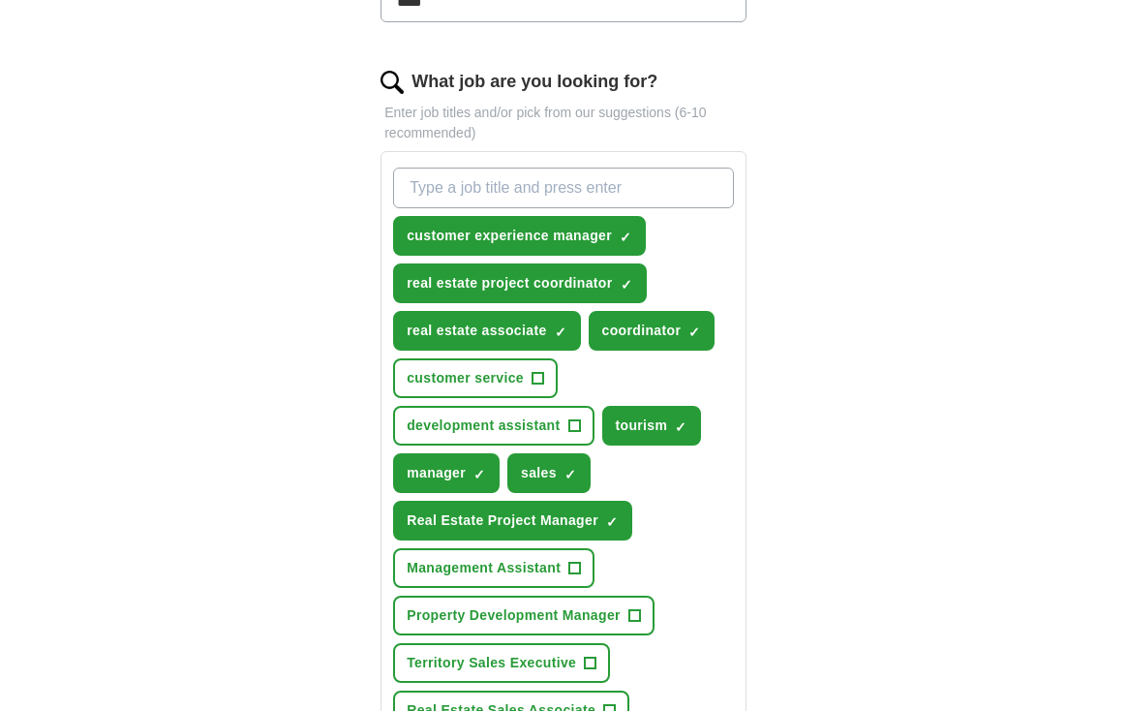
click at [614, 184] on input "What job are you looking for?" at bounding box center [563, 188] width 341 height 41
click at [495, 190] on input "commercial real estate developer" at bounding box center [563, 188] width 341 height 41
type input "real estate developer"
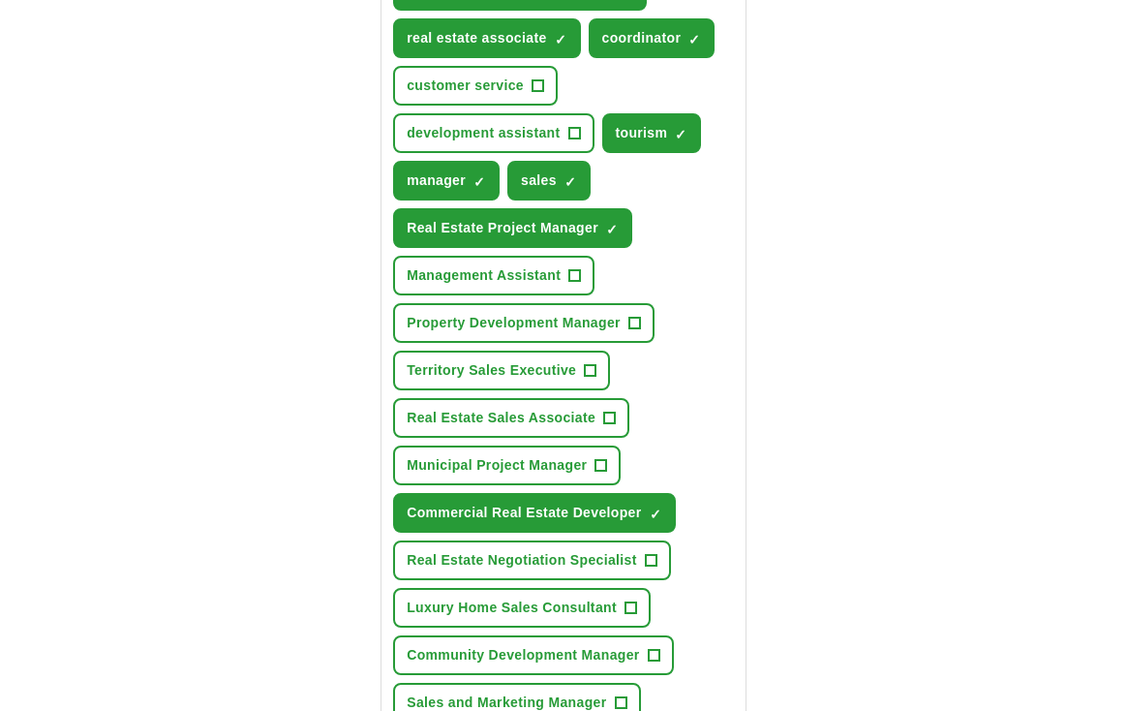
scroll to position [947, 0]
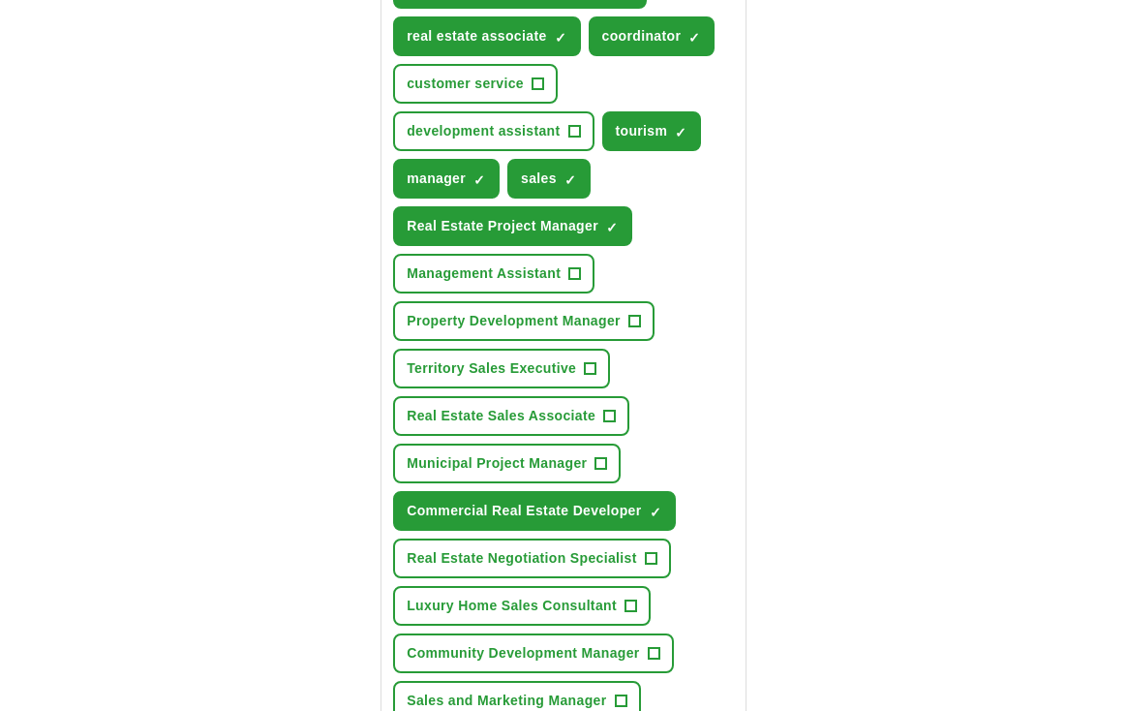
click at [0, 0] on span "×" at bounding box center [0, 0] width 0 height 0
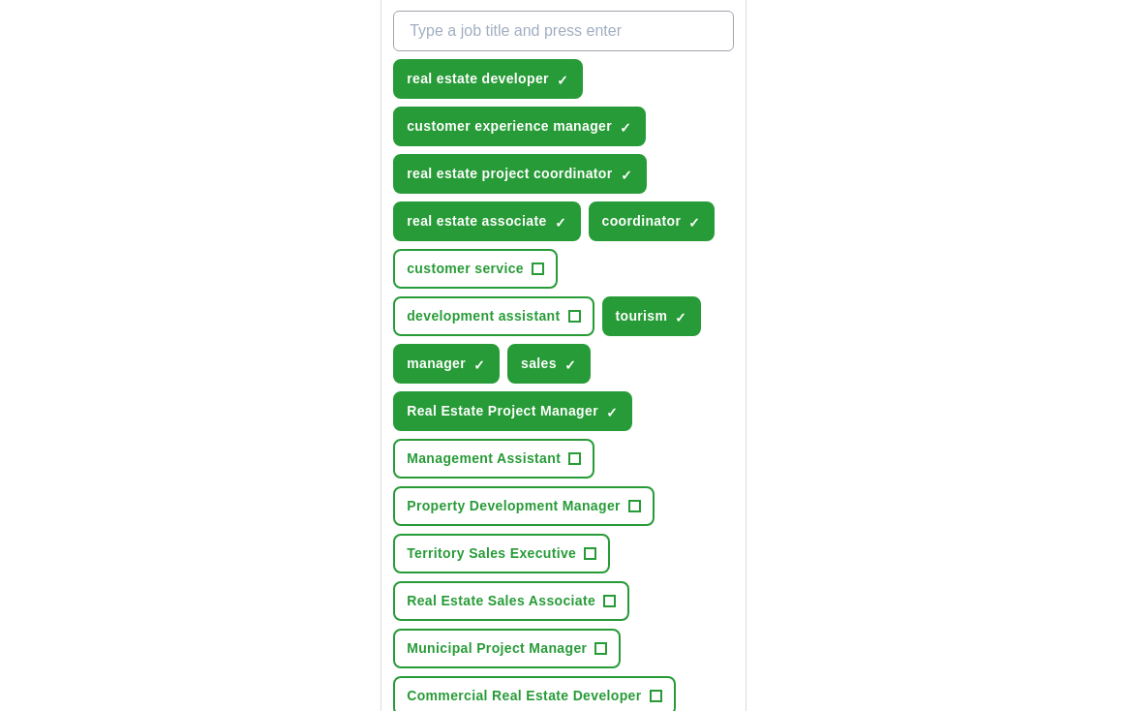
scroll to position [761, 0]
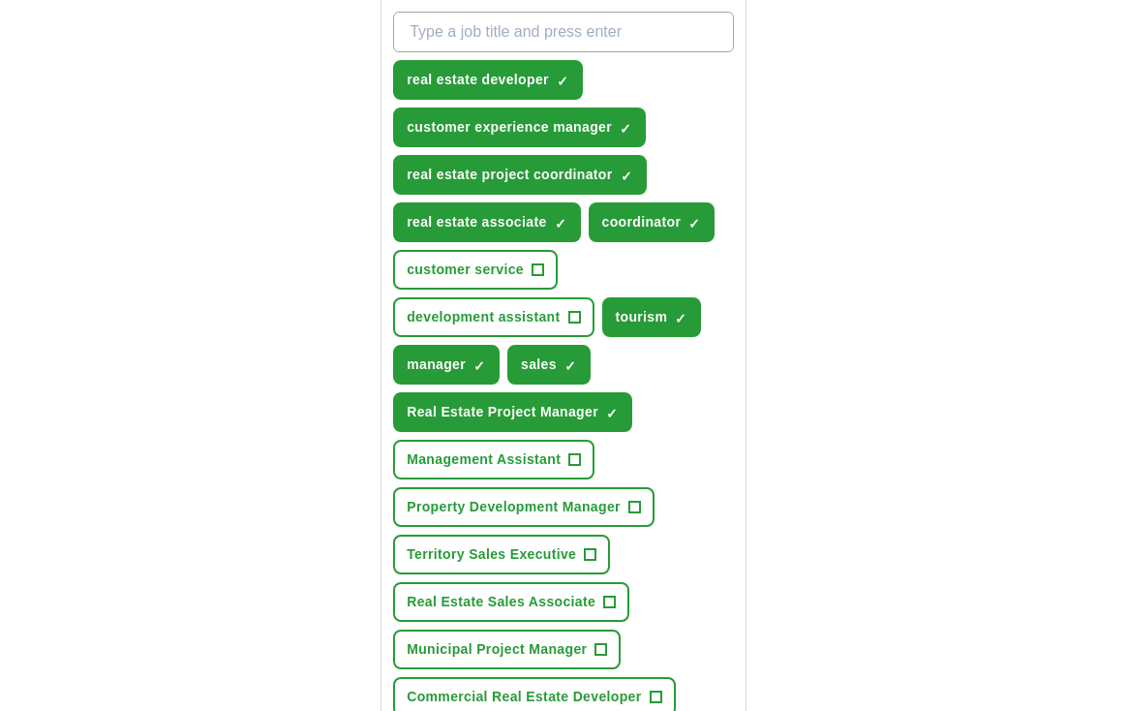
click at [573, 314] on span "+" at bounding box center [574, 317] width 12 height 15
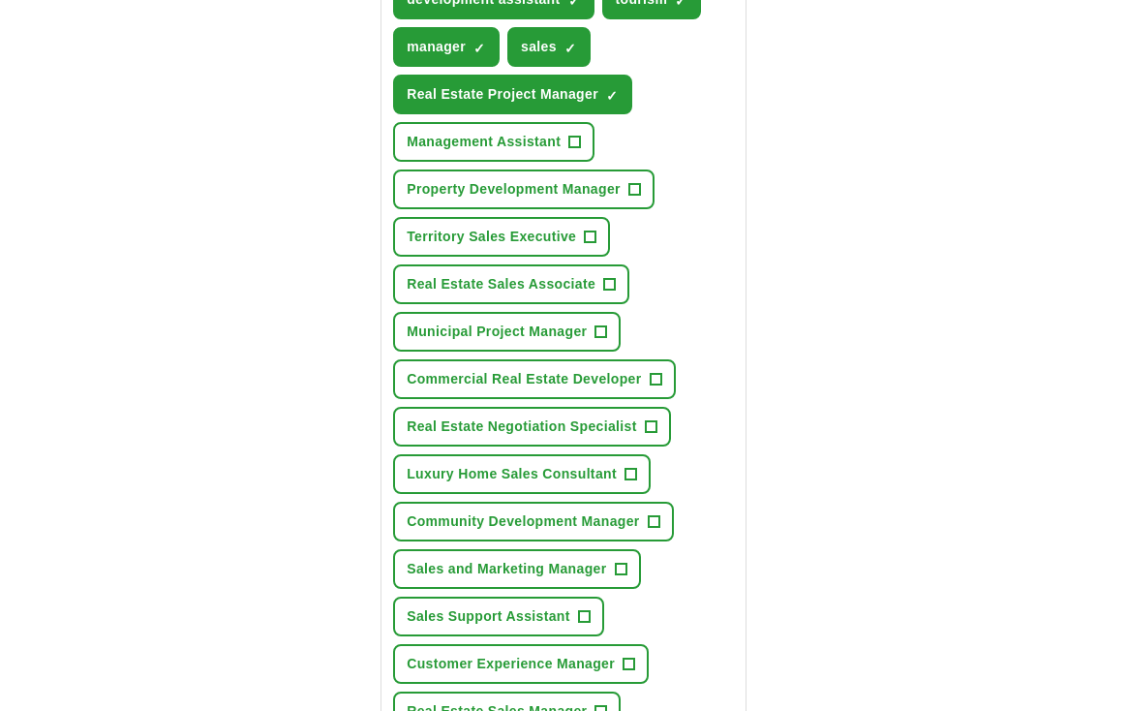
scroll to position [1082, 0]
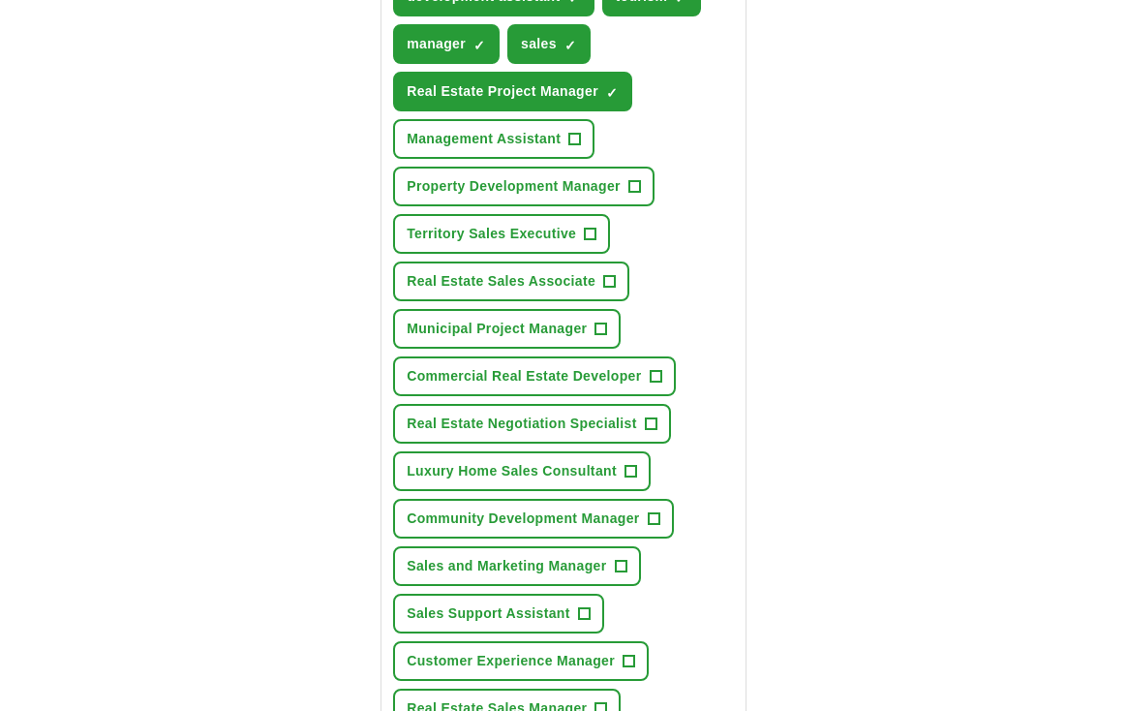
click at [593, 230] on span "+" at bounding box center [591, 234] width 12 height 15
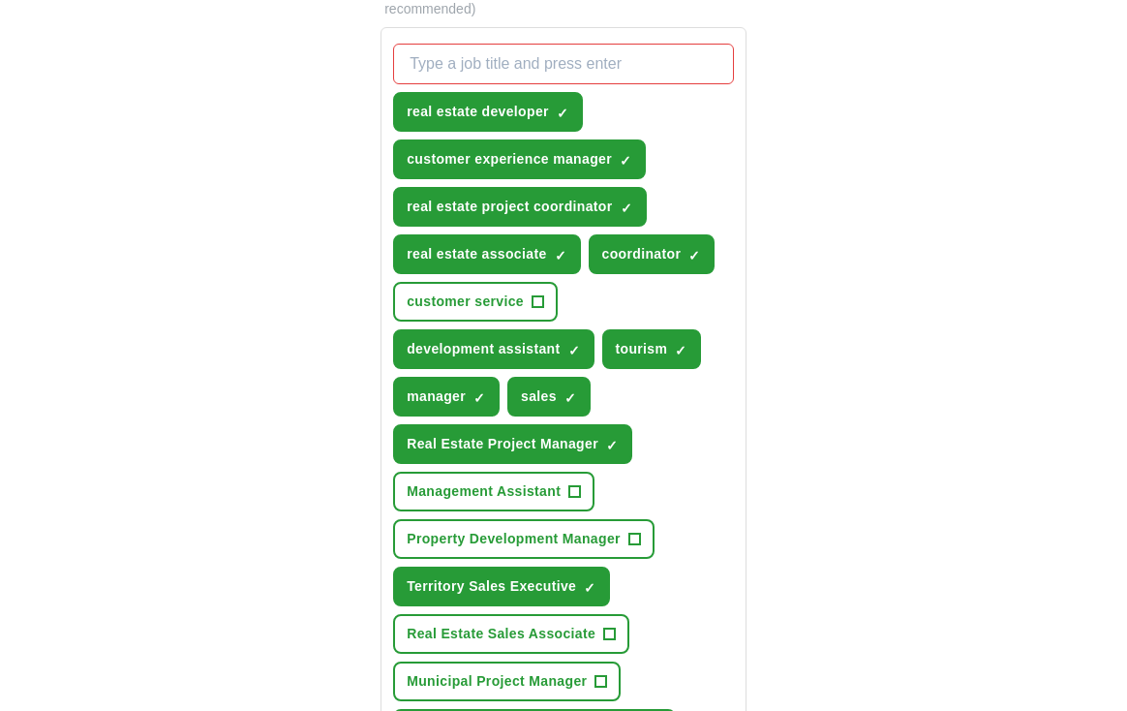
scroll to position [728, 0]
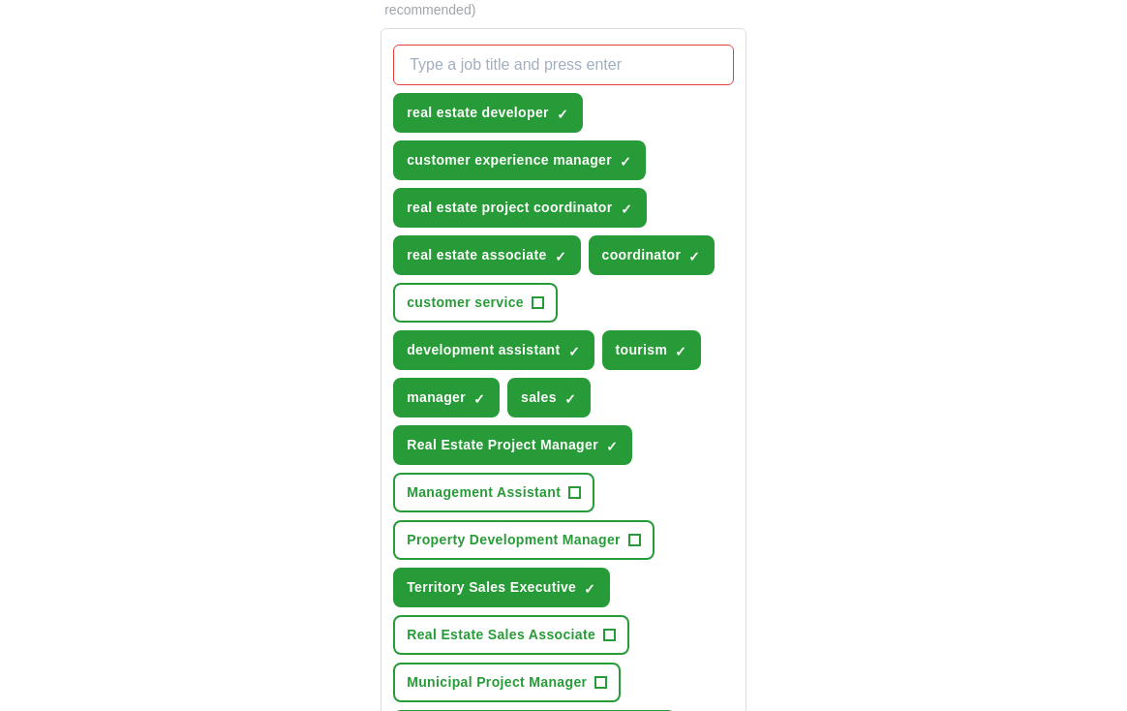
click at [0, 0] on span "×" at bounding box center [0, 0] width 0 height 0
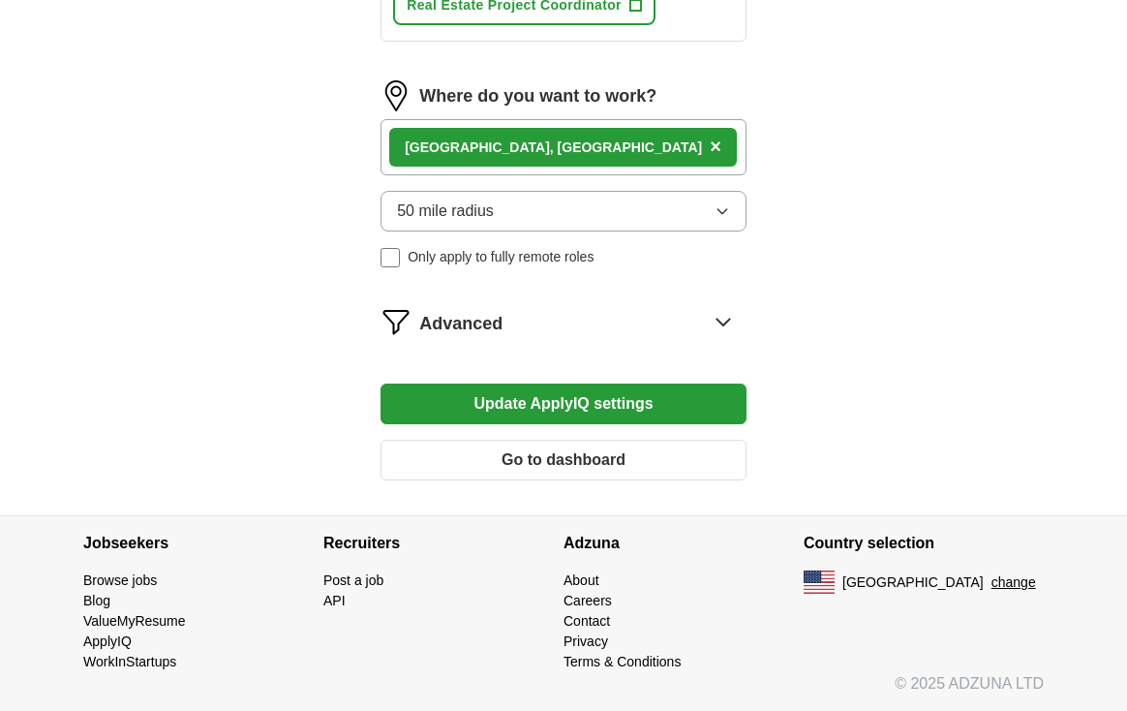
scroll to position [1879, 0]
click at [614, 405] on button "Update ApplyIQ settings" at bounding box center [564, 403] width 366 height 41
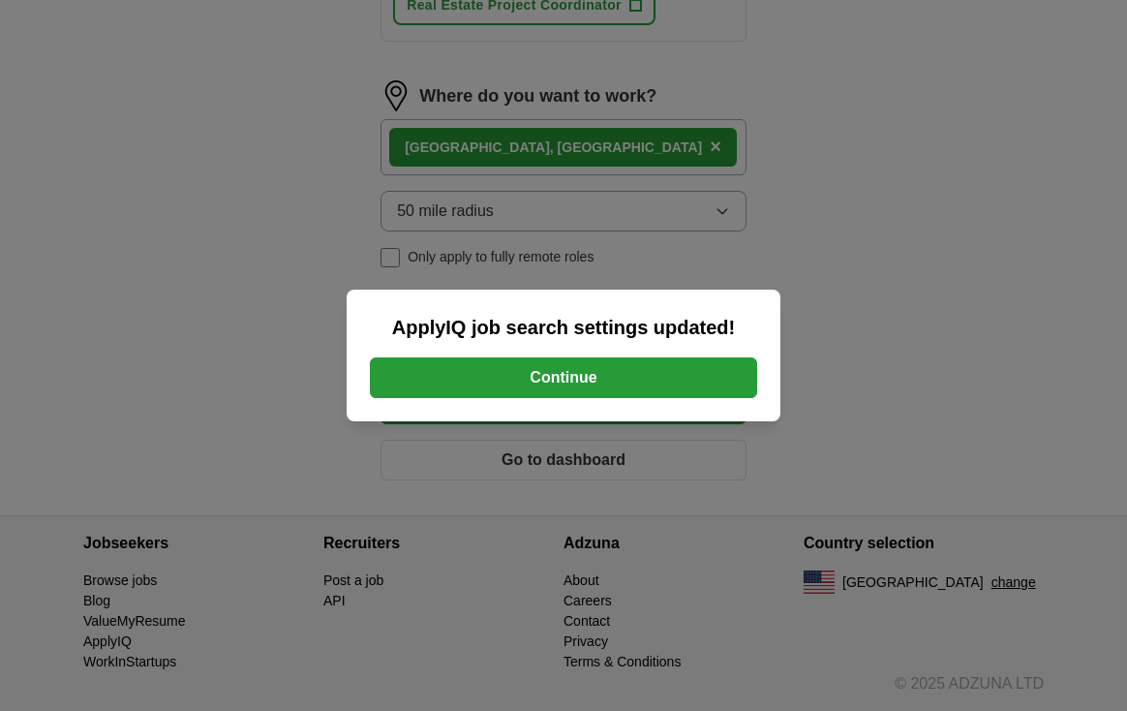
click at [557, 373] on button "Continue" at bounding box center [563, 377] width 387 height 41
